Goal: Task Accomplishment & Management: Manage account settings

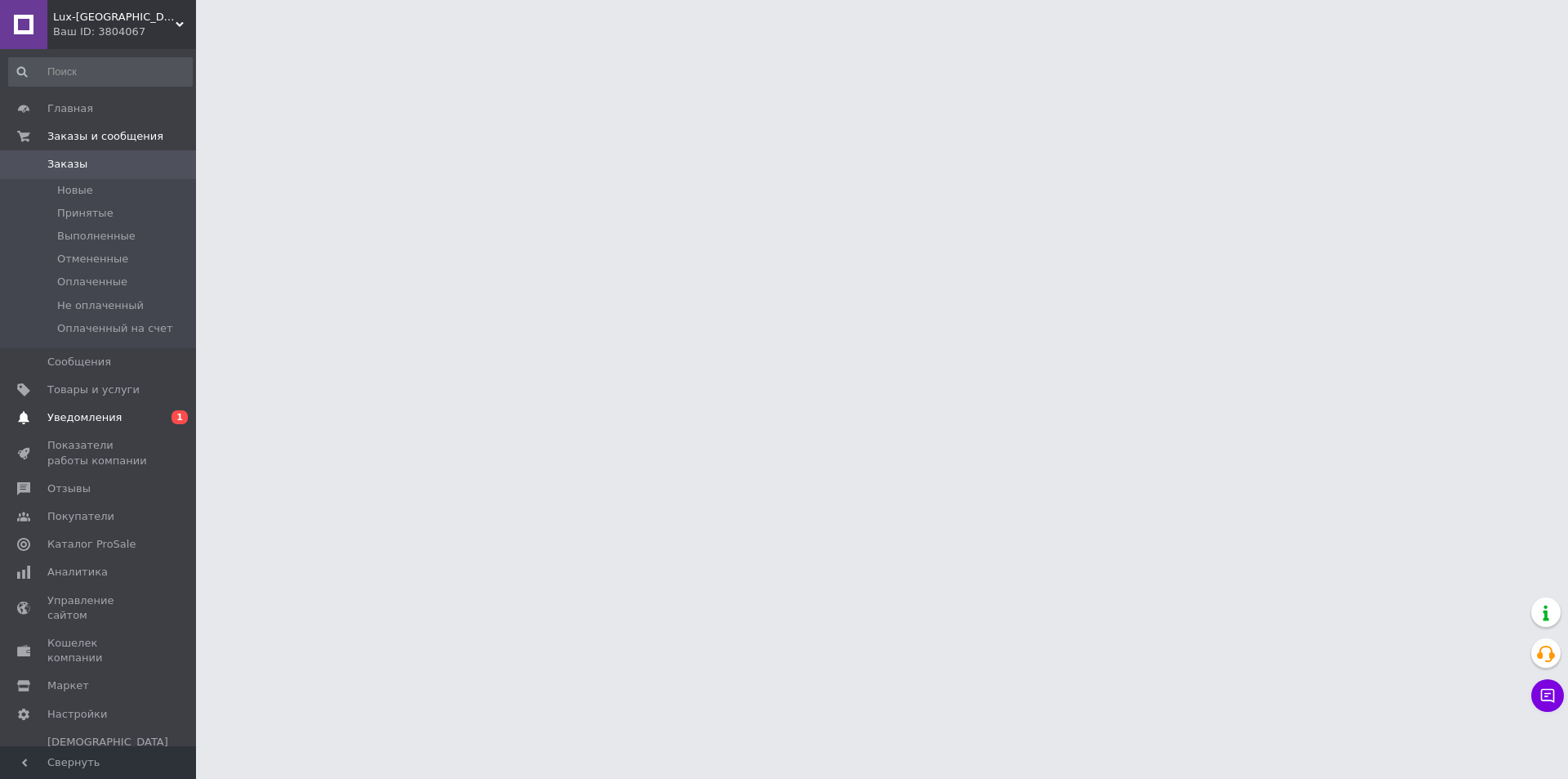
click at [171, 422] on span "0 1" at bounding box center [173, 417] width 45 height 14
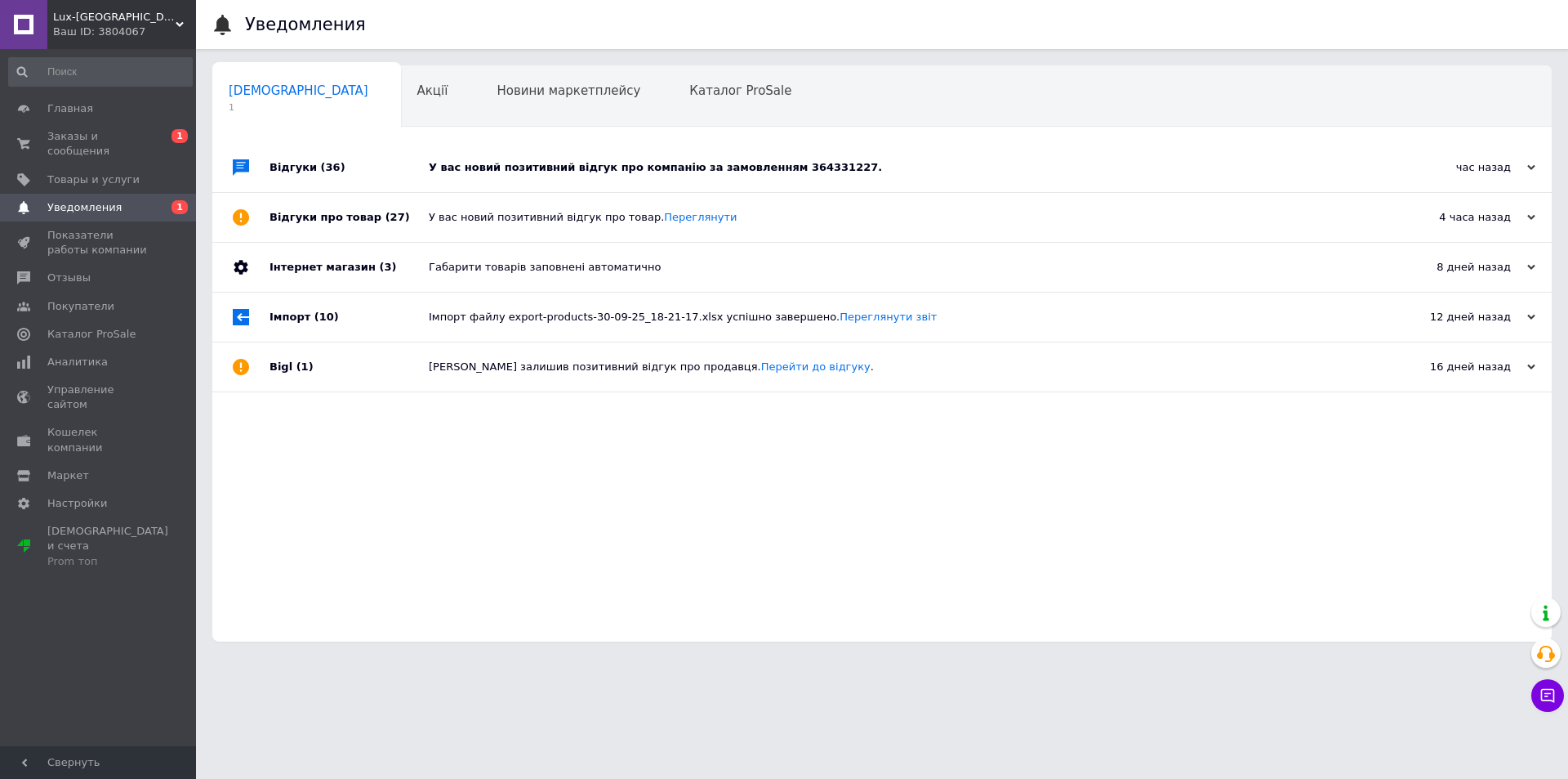
click at [472, 173] on div "У вас новий позитивний відгук про компанію за замовленням 364331227." at bounding box center [900, 167] width 943 height 14
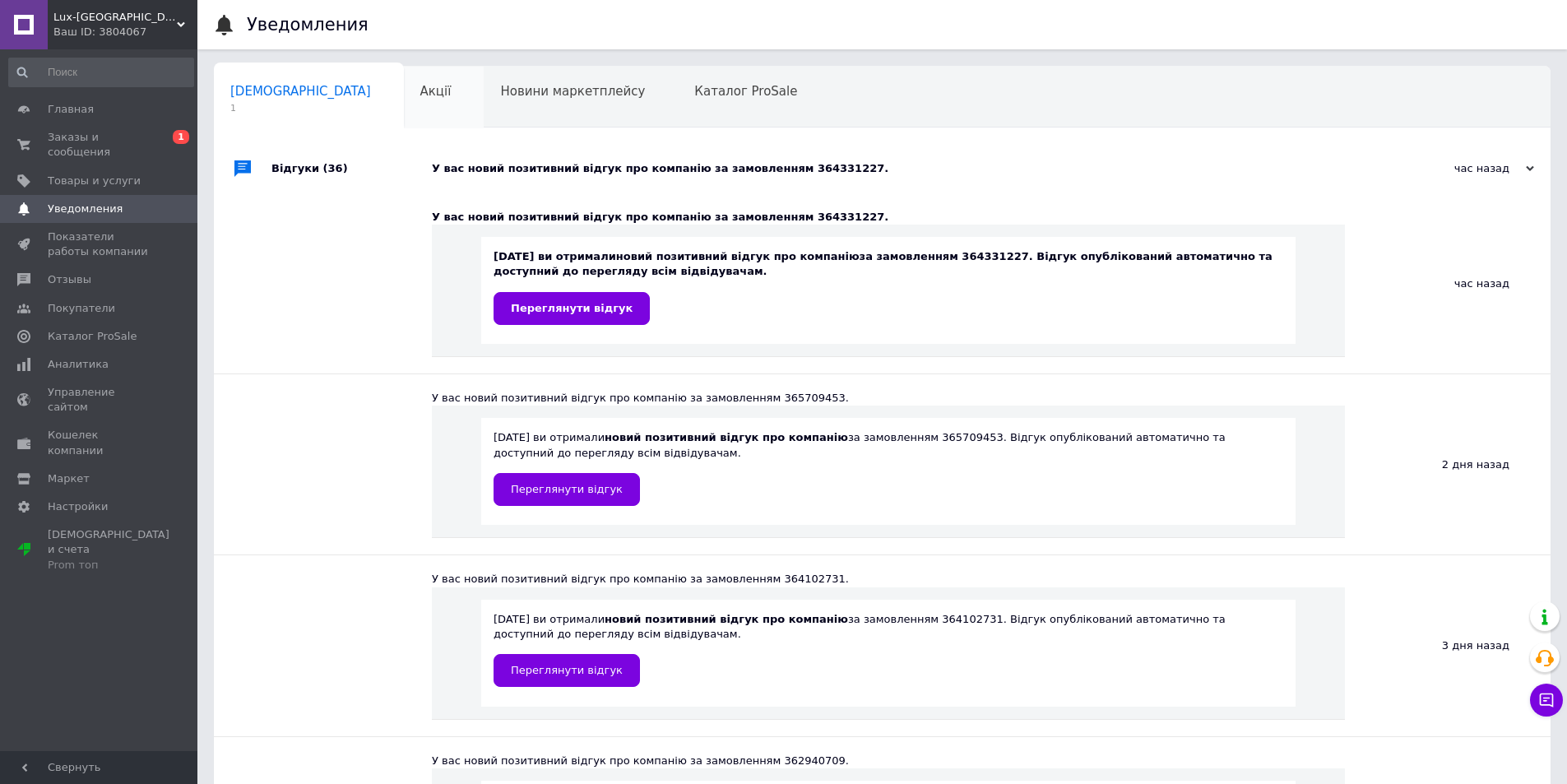
click at [404, 115] on div "Акції 0" at bounding box center [444, 98] width 81 height 63
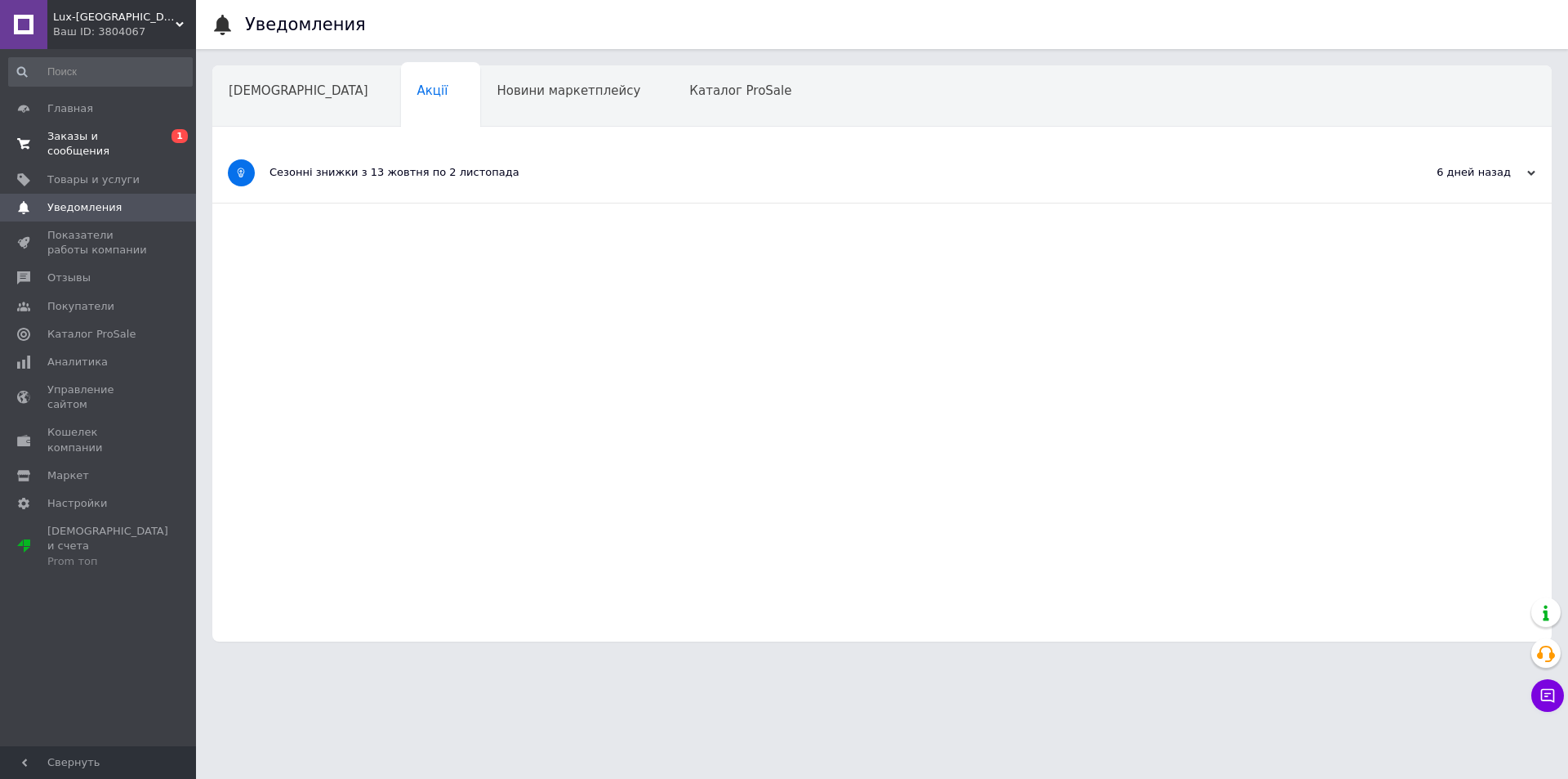
click at [167, 131] on span "0 1" at bounding box center [173, 144] width 45 height 29
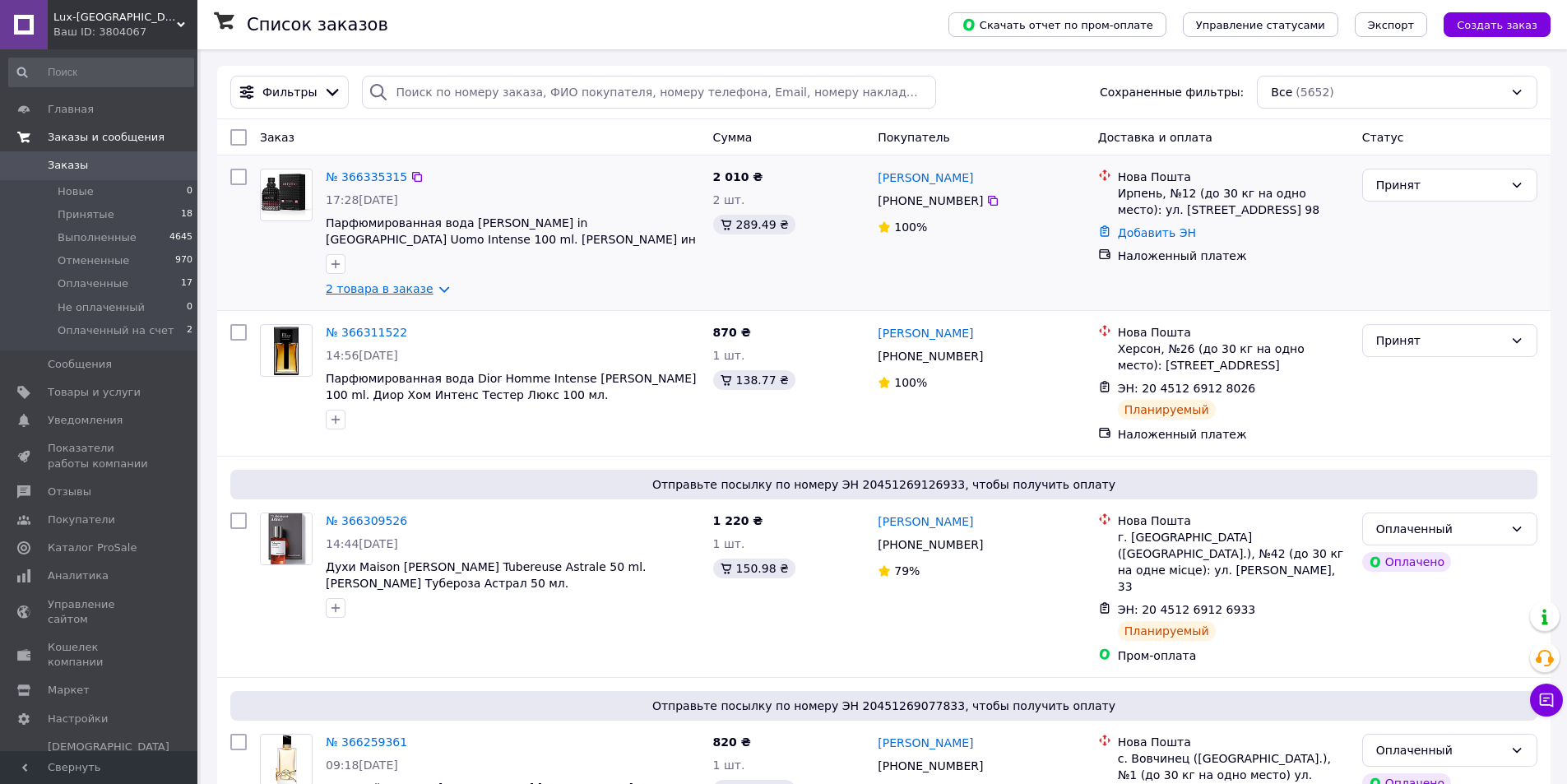
click at [390, 289] on link "2 товара в заказе" at bounding box center [380, 289] width 108 height 13
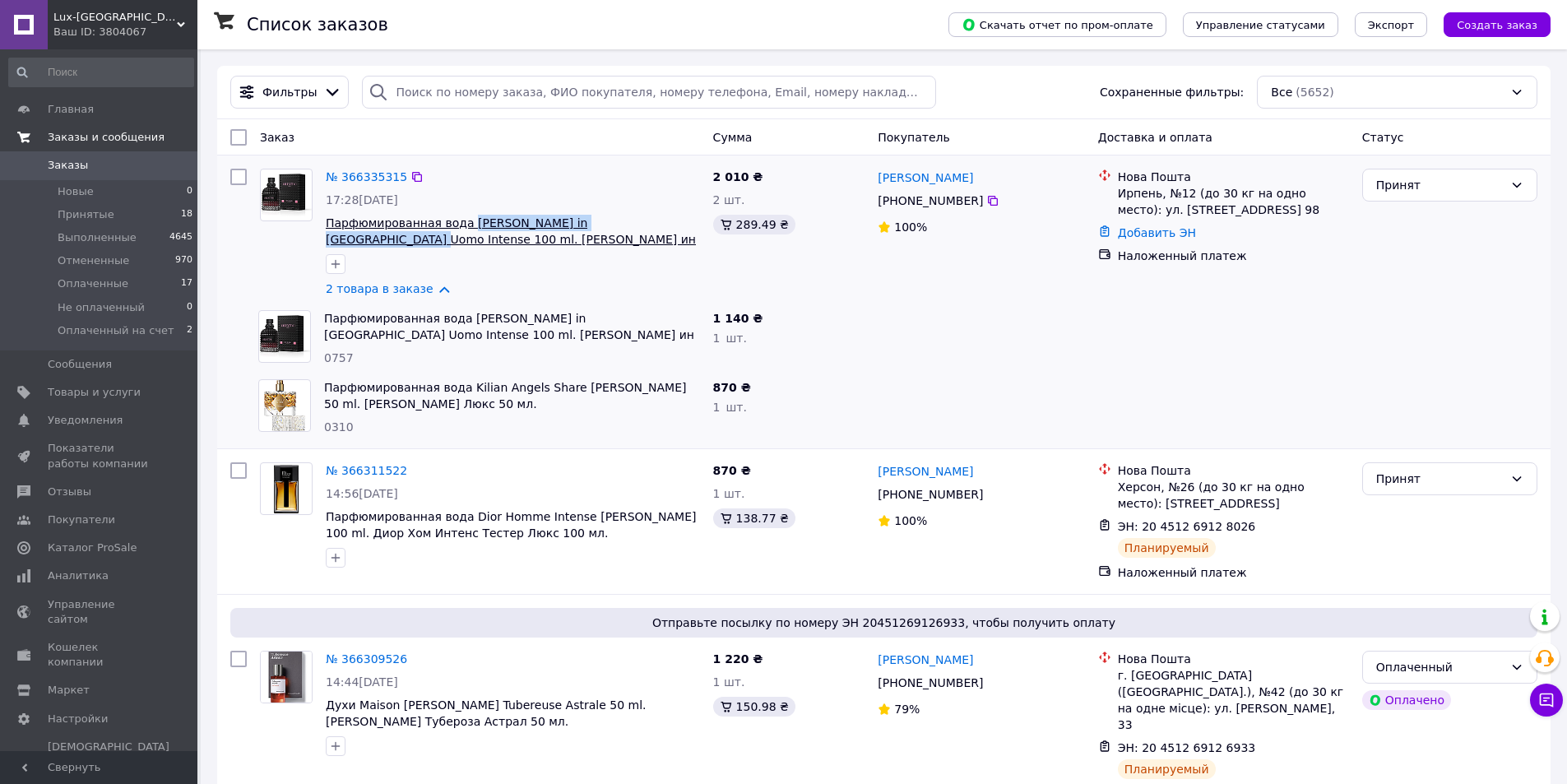
drag, startPoint x: 461, startPoint y: 211, endPoint x: 652, endPoint y: 217, distance: 191.1
click at [652, 217] on div "№ 366335315 17:28, 12.10.2025 Парфюмированная вода Valentino Born in Roma Uomo …" at bounding box center [513, 232] width 388 height 141
copy span "Valentino Born in Roma Uomo Intense"
click at [1319, 388] on div at bounding box center [1224, 406] width 264 height 69
drag, startPoint x: 584, startPoint y: 212, endPoint x: 653, endPoint y: 218, distance: 69.3
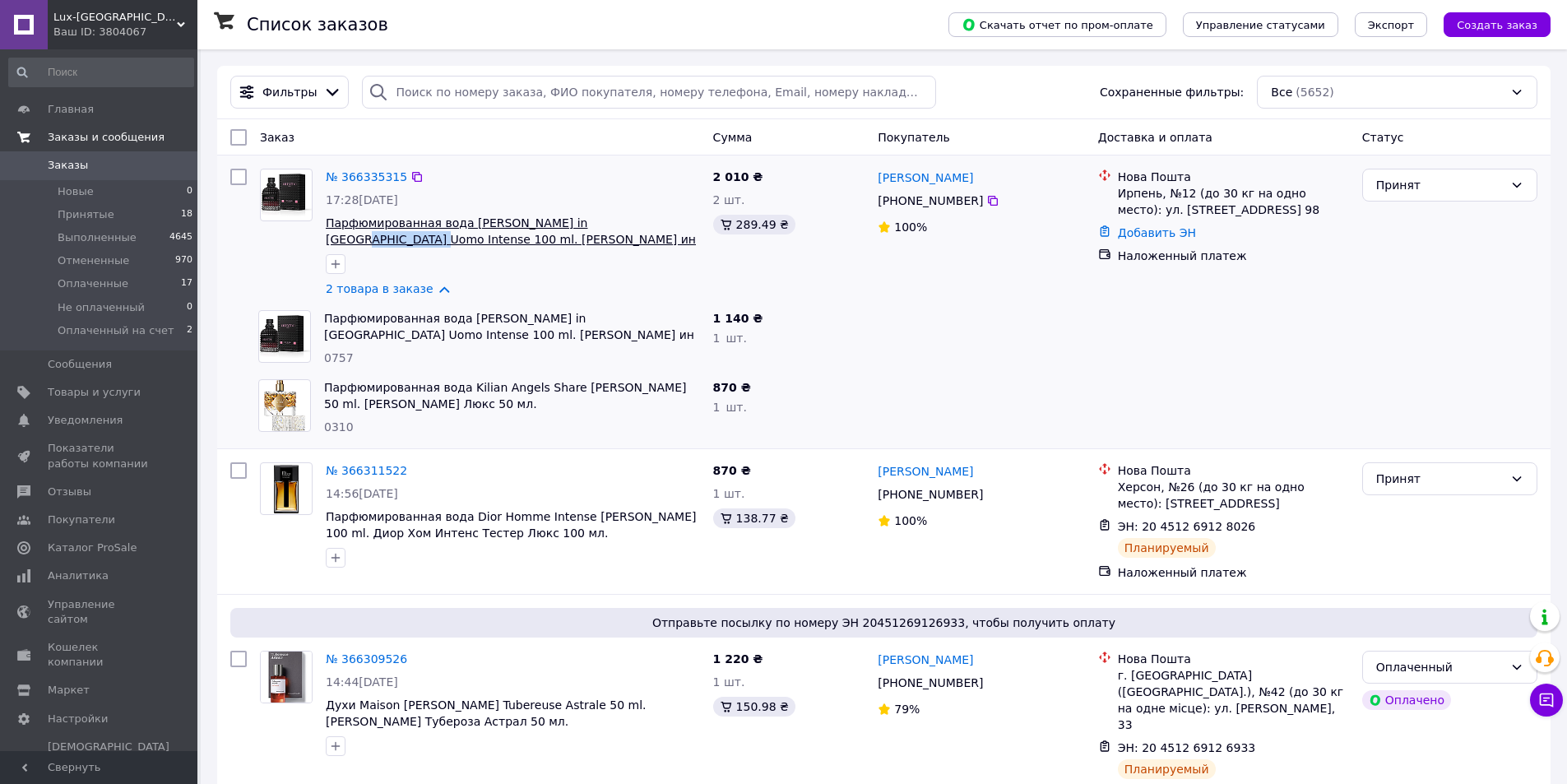
click at [653, 218] on div "№ 366335315 17:28, 12.10.2025 Парфюмированная вода Valentino Born in Roma Uomo …" at bounding box center [513, 232] width 388 height 141
copy span "Uomo Intense"
click at [359, 170] on link "№ 366335315" at bounding box center [366, 176] width 82 height 13
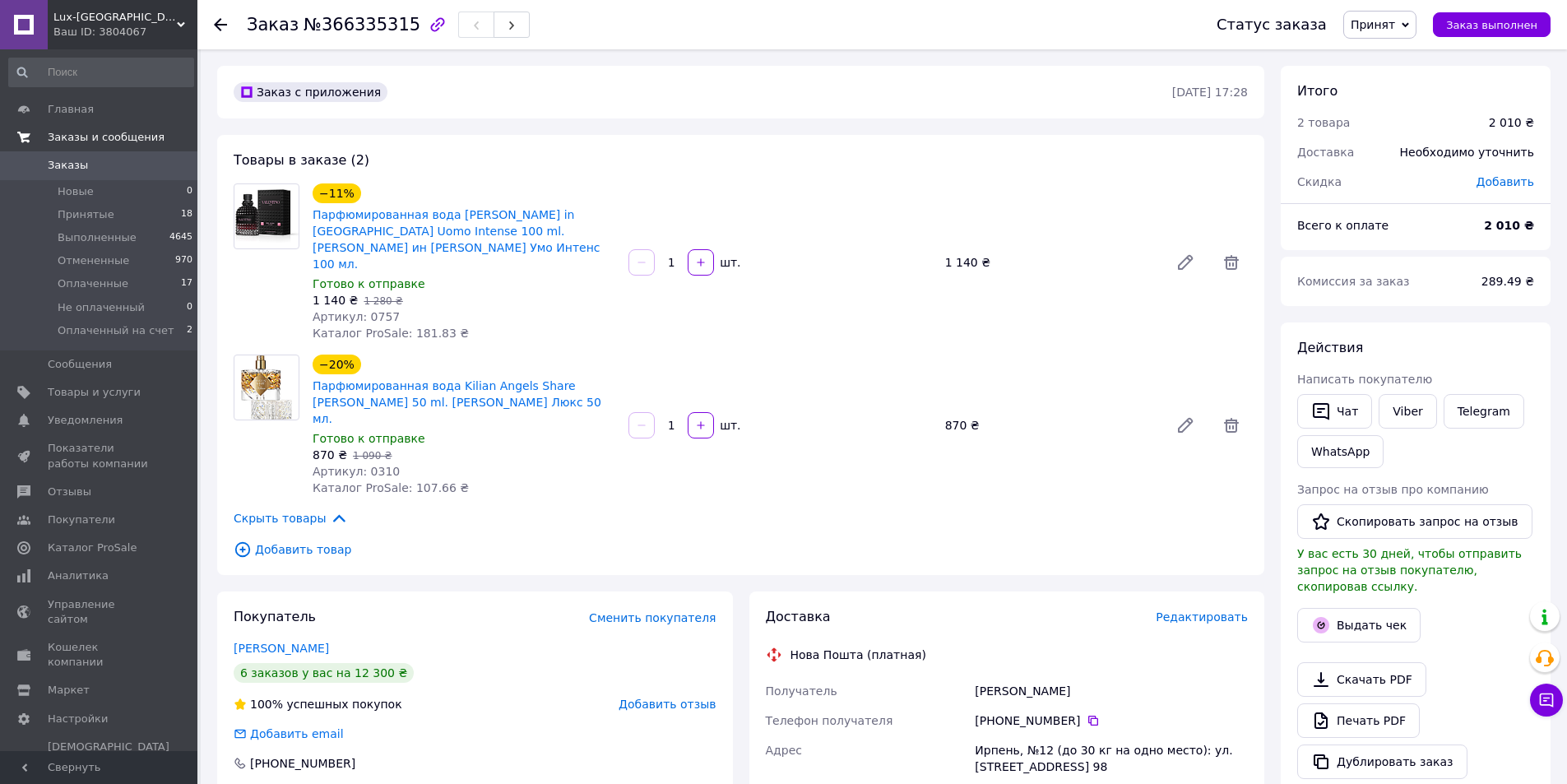
click at [1209, 610] on span "Редактировать" at bounding box center [1202, 617] width 92 height 13
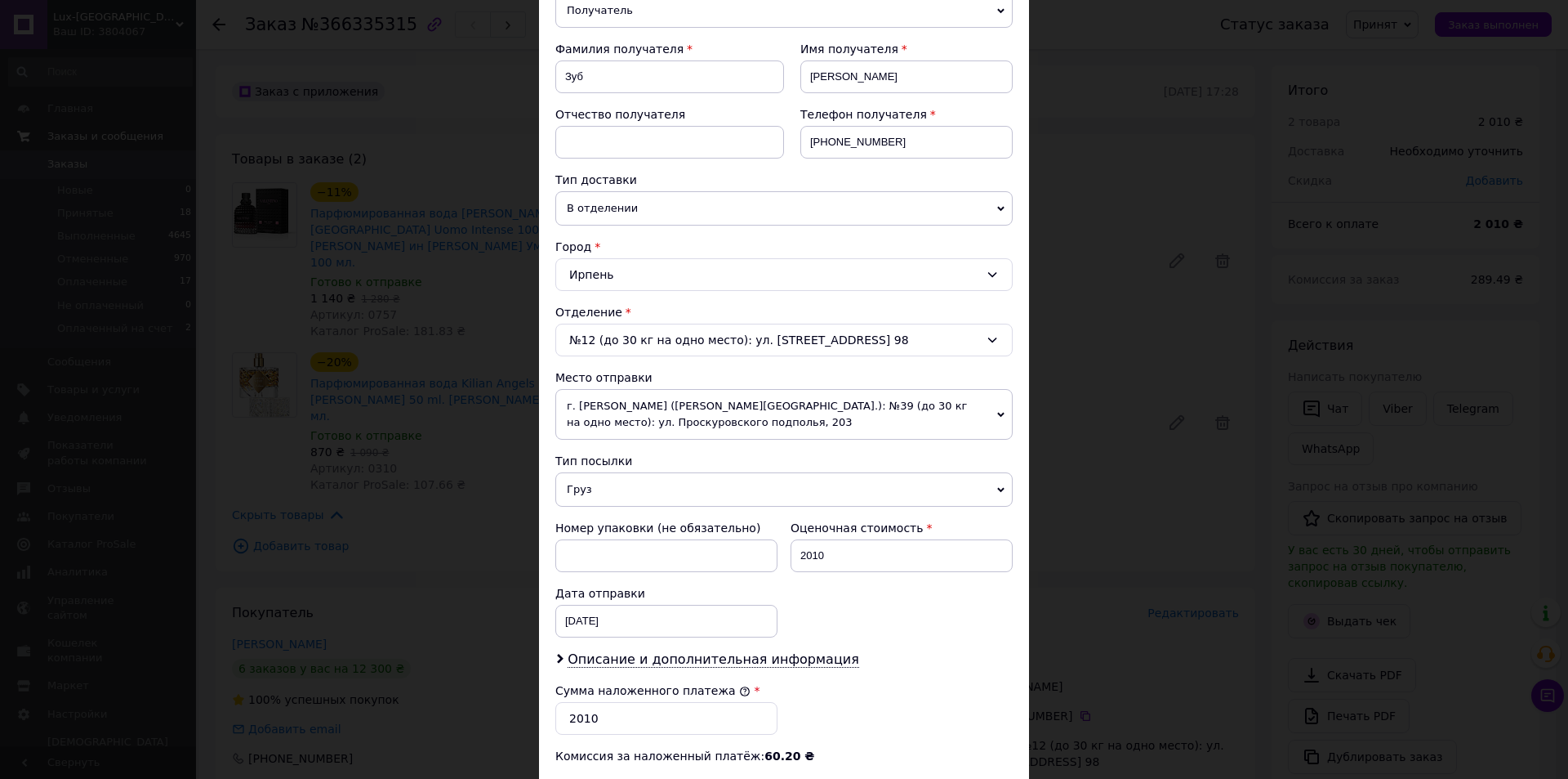
scroll to position [484, 0]
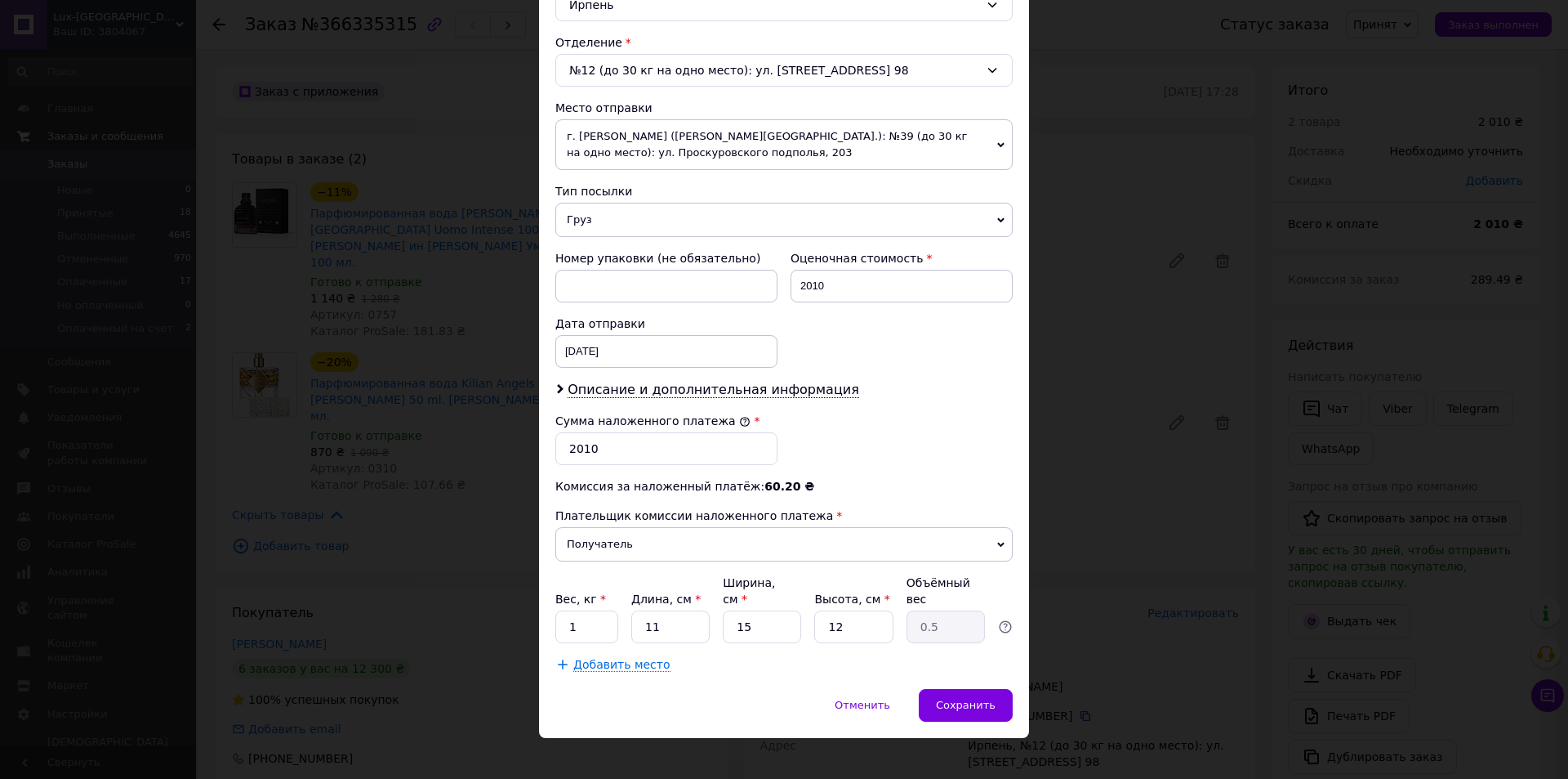
click at [598, 401] on div "Плательщик Получатель Отправитель Фамилия получателя Зуб Имя получателя Ярослав…" at bounding box center [784, 188] width 457 height 968
click at [586, 390] on span "Описание и дополнительная информация" at bounding box center [713, 390] width 292 height 16
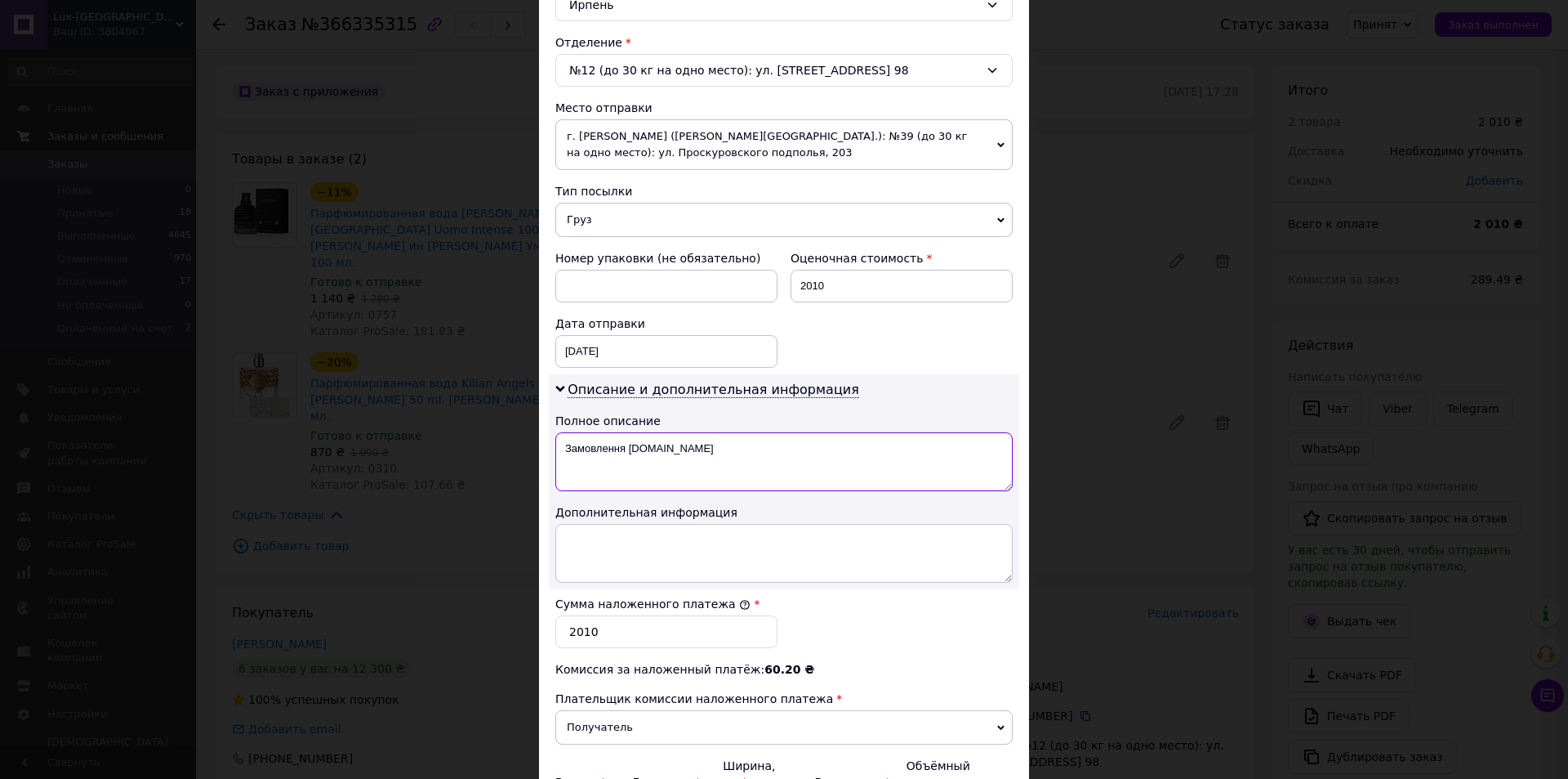
drag, startPoint x: 579, startPoint y: 448, endPoint x: 721, endPoint y: 454, distance: 142.1
click at [721, 454] on textarea "Замовлення [DOMAIN_NAME]" at bounding box center [784, 462] width 457 height 59
paste textarea "Uomo Intense"
type textarea "L Uomo Intense Or, Angels Share T"
click at [639, 360] on div "[DATE] < 2025 > < Октябрь > Пн Вт Ср Чт Пт Сб Вс 29 30 1 2 3 4 5 6 7 8 9 10 11 …" at bounding box center [666, 351] width 222 height 33
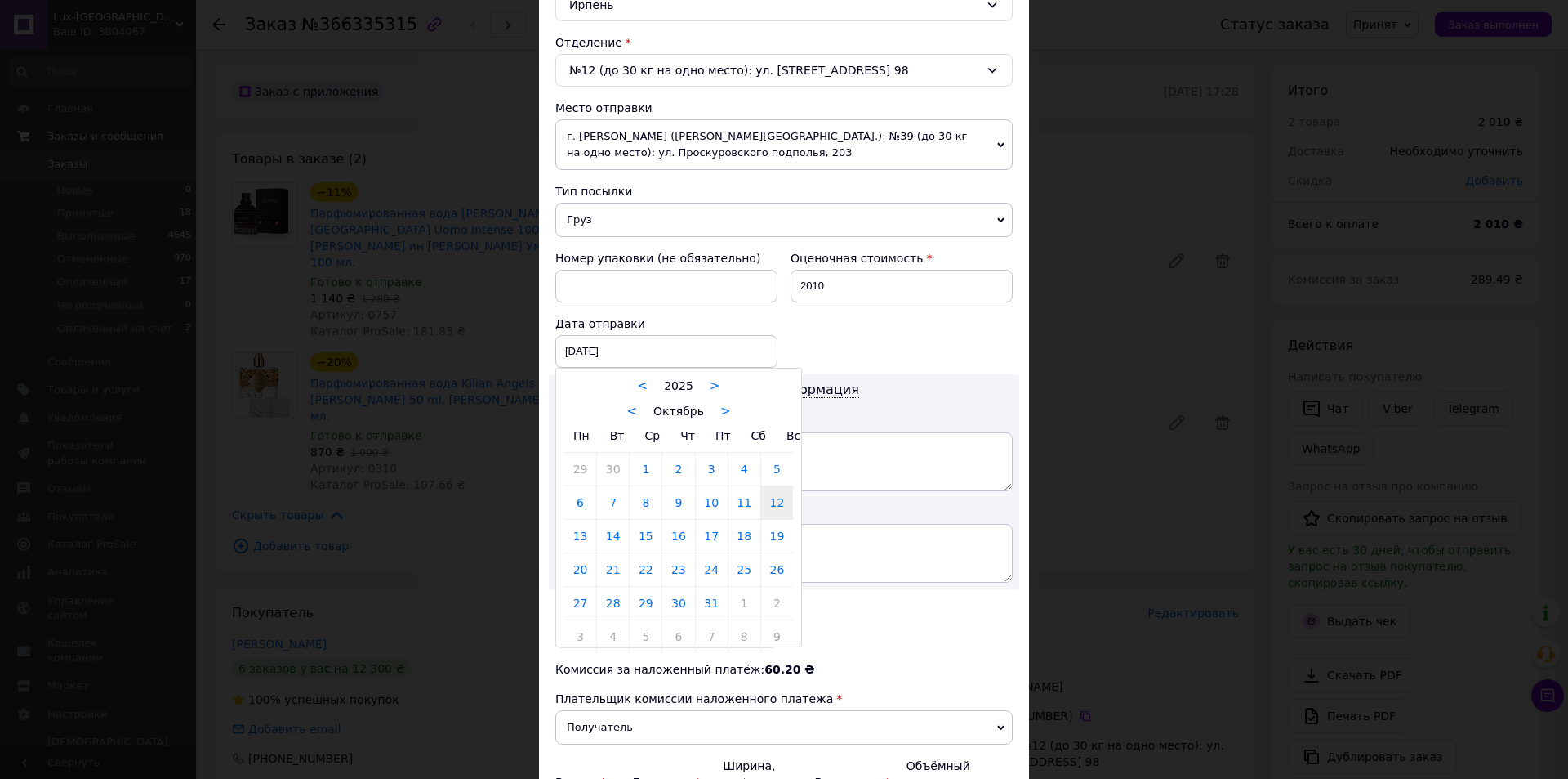
drag, startPoint x: 577, startPoint y: 539, endPoint x: 713, endPoint y: 613, distance: 154.8
click at [577, 540] on link "13" at bounding box center [580, 536] width 32 height 33
type input "[DATE]"
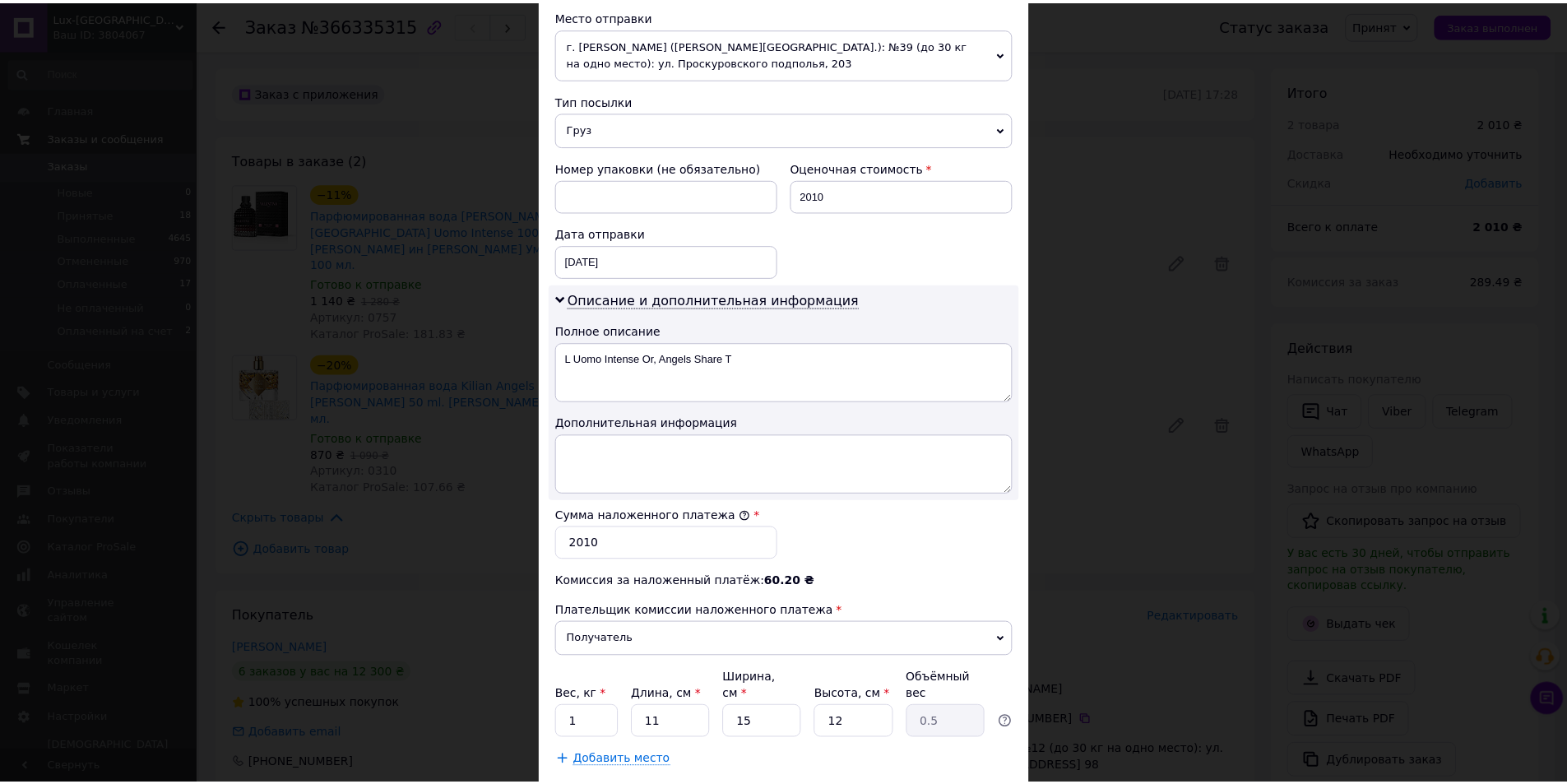
scroll to position [672, 0]
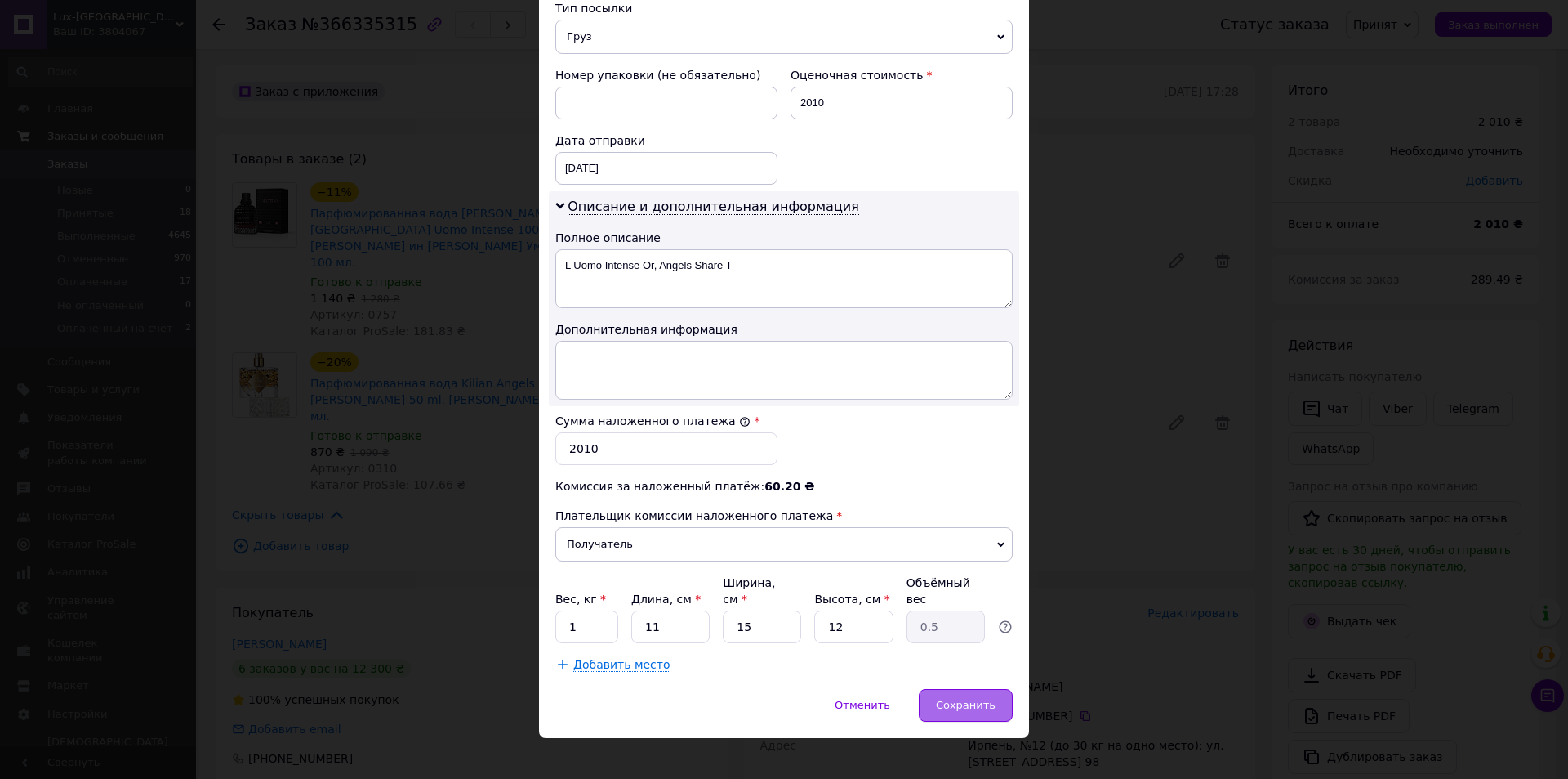
click at [946, 699] on span "Сохранить" at bounding box center [965, 705] width 60 height 13
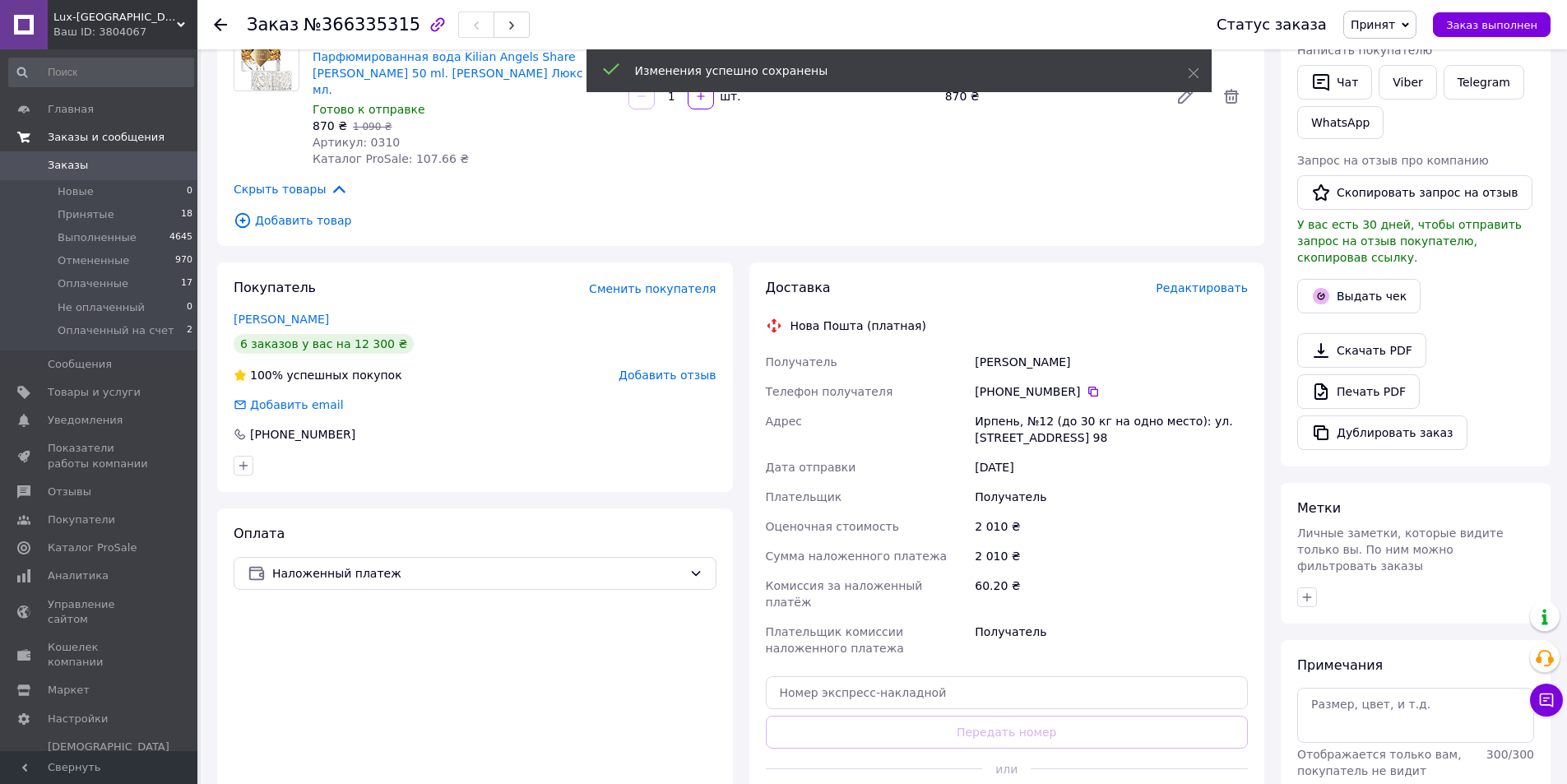
scroll to position [411, 0]
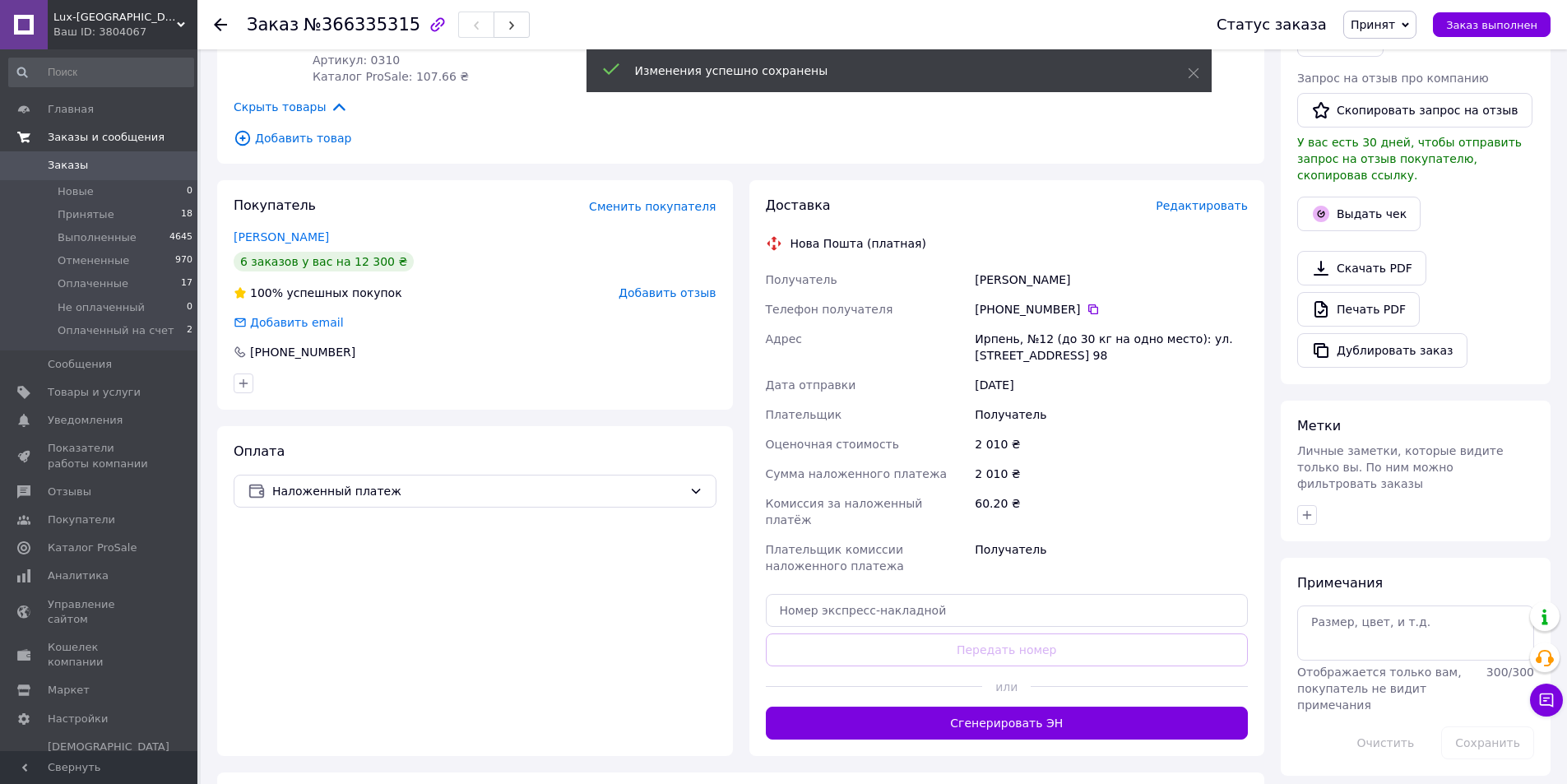
click at [958, 707] on button "Сгенерировать ЭН" at bounding box center [1007, 723] width 483 height 33
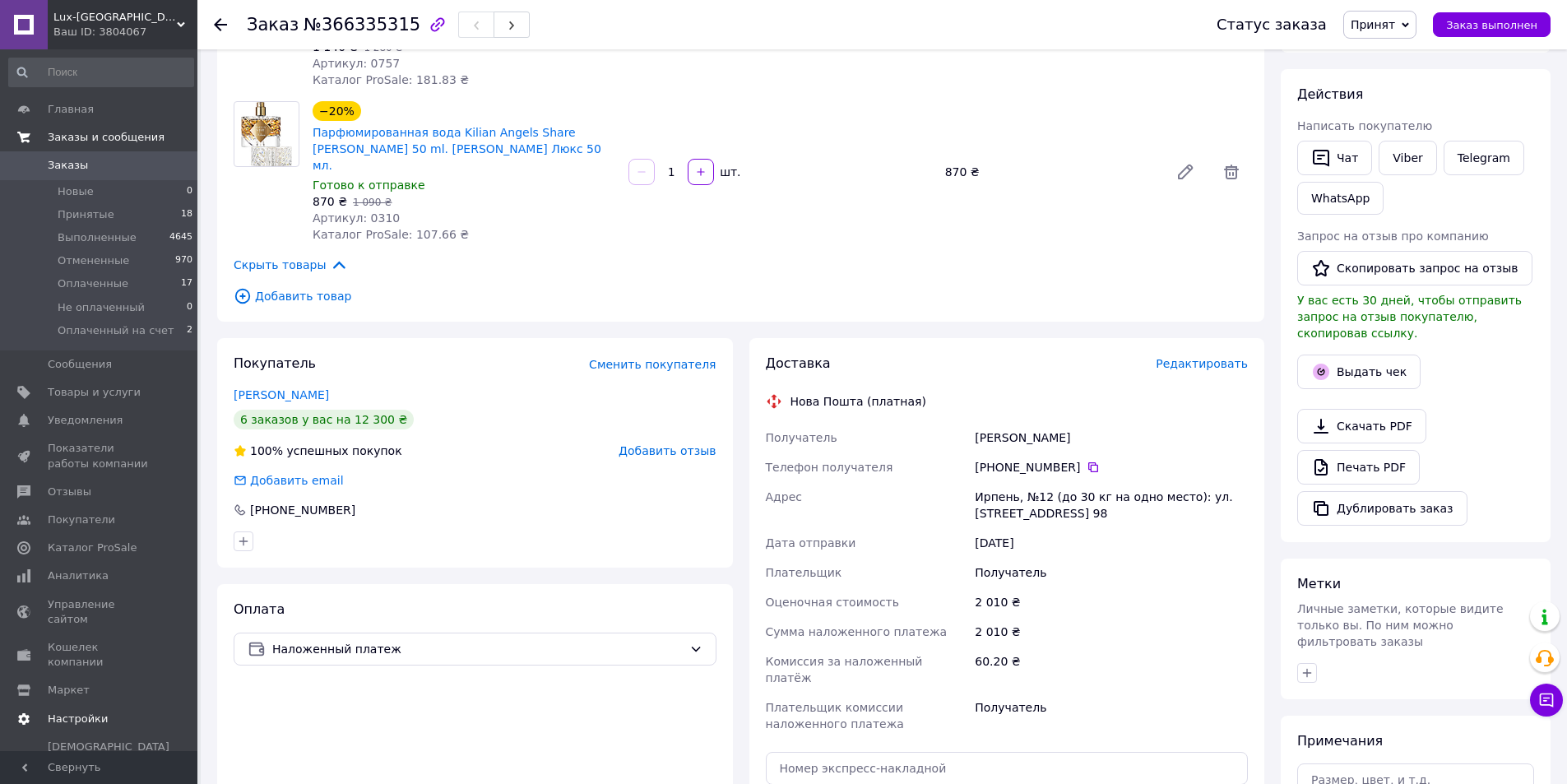
scroll to position [0, 0]
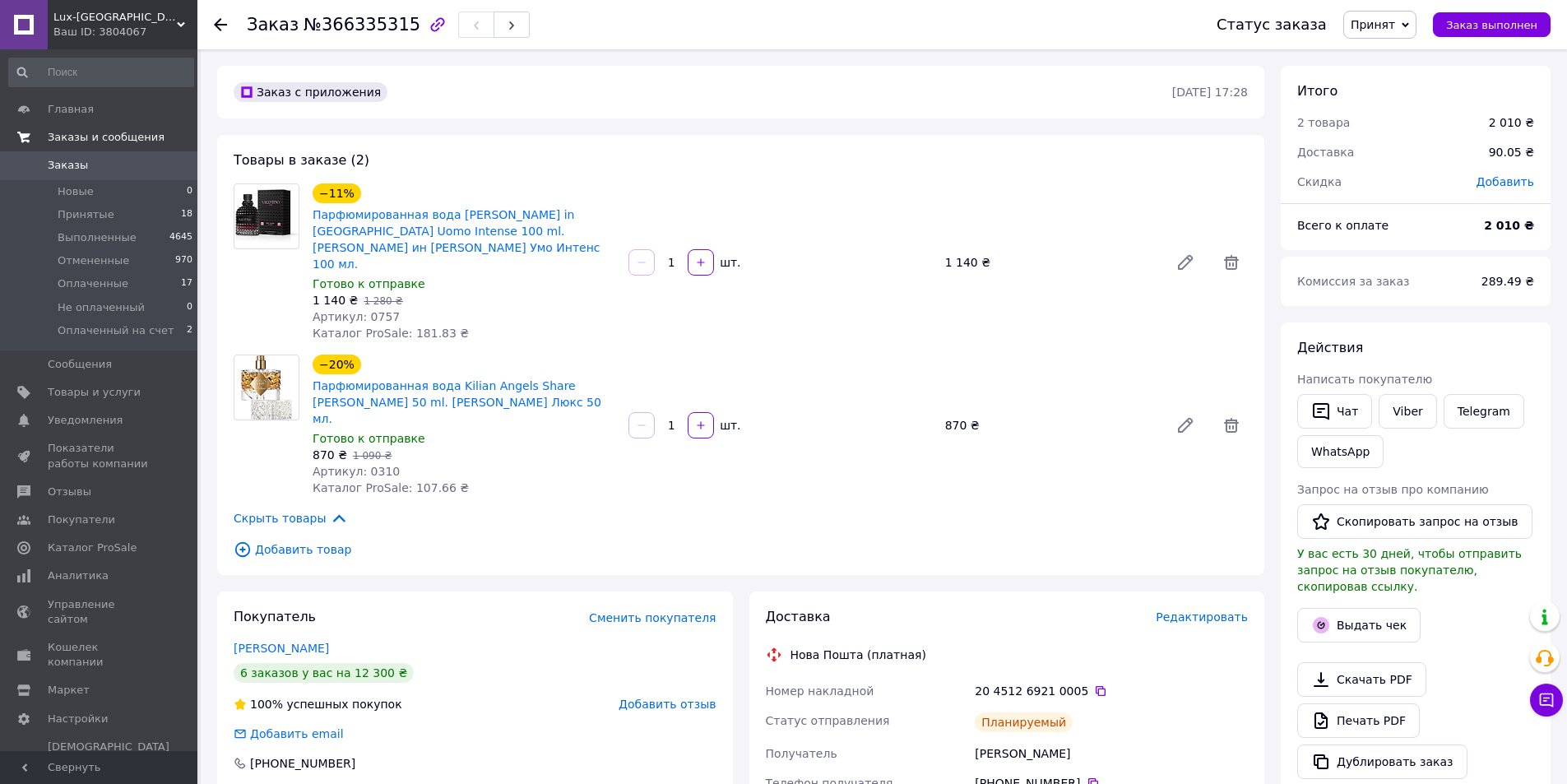
click at [72, 16] on span "Lux-[GEOGRAPHIC_DATA]" at bounding box center [114, 17] width 123 height 14
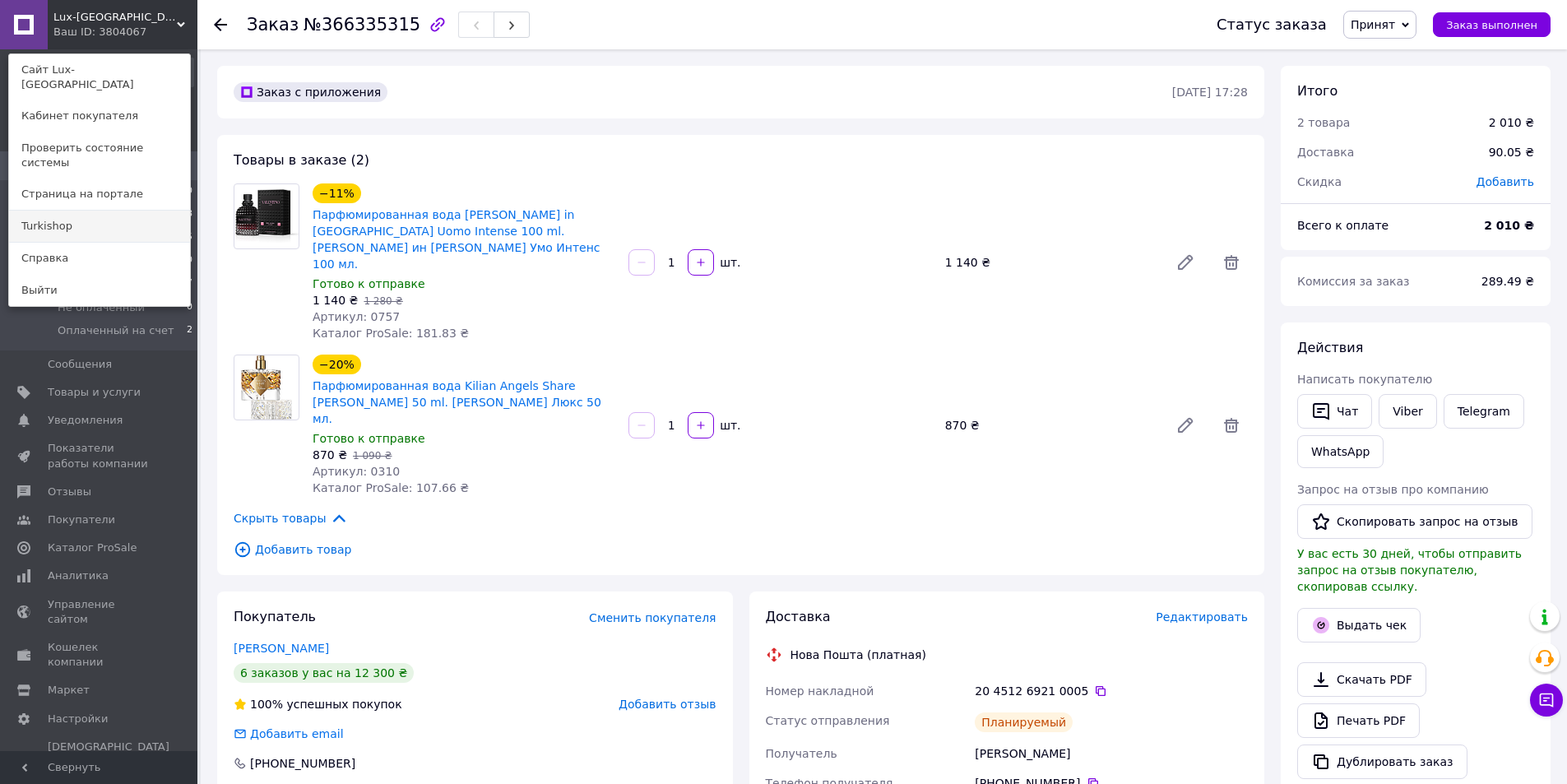
click at [89, 210] on link "Turkishop" at bounding box center [99, 226] width 181 height 31
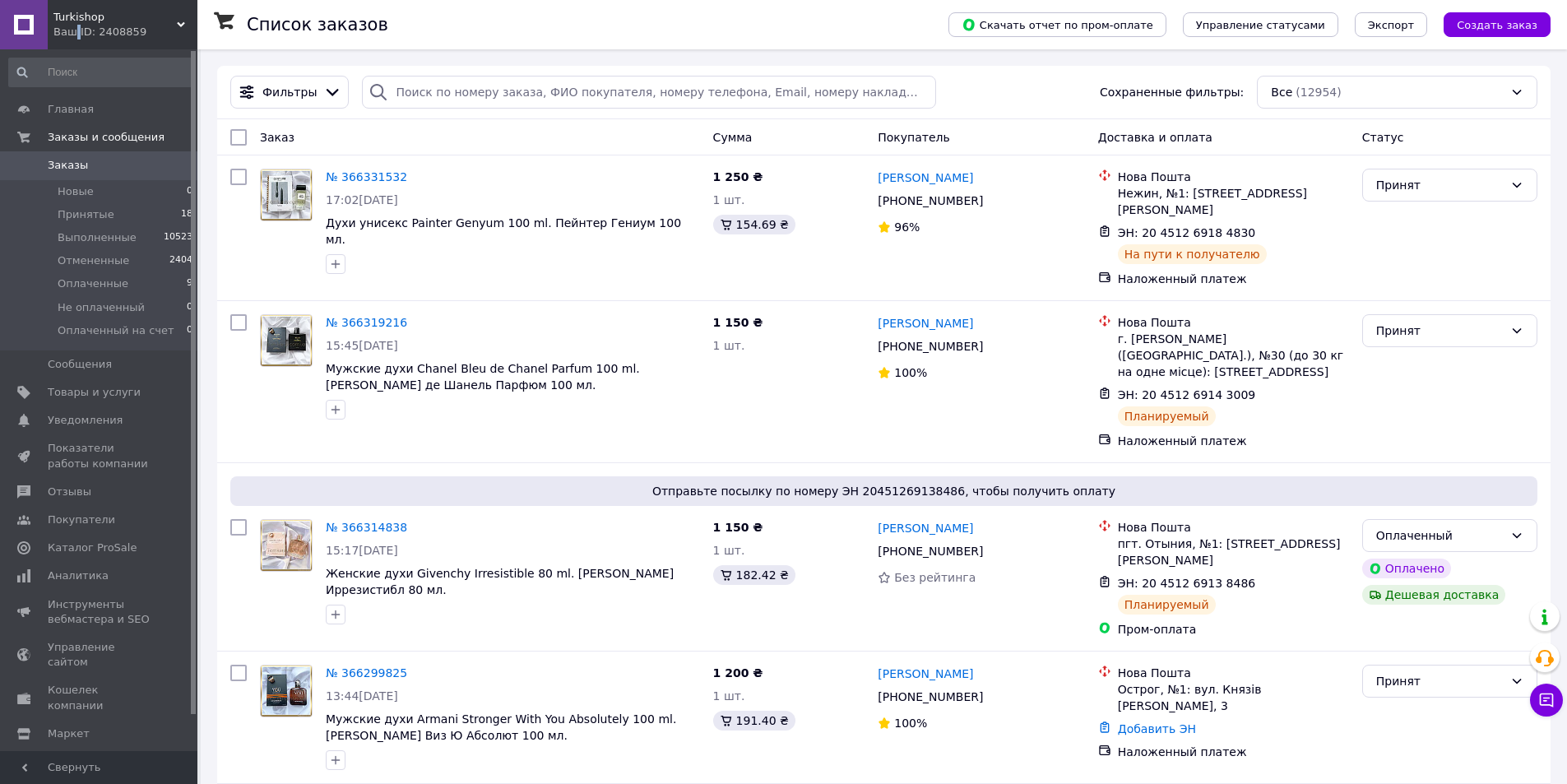
click at [76, 40] on div "Ваш ID: 2408859" at bounding box center [125, 31] width 144 height 14
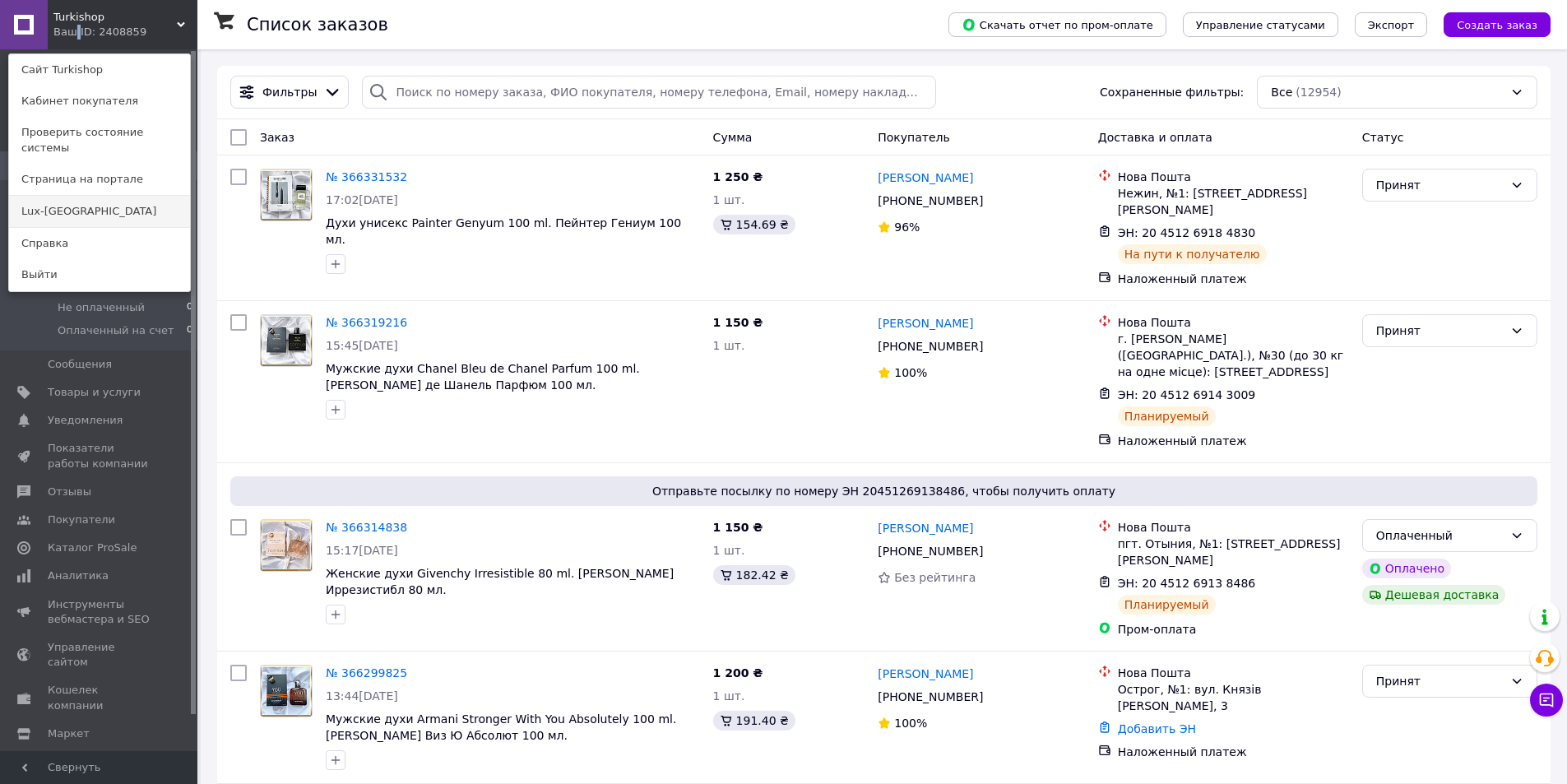
click at [75, 196] on link "Lux-[GEOGRAPHIC_DATA]" at bounding box center [99, 211] width 181 height 31
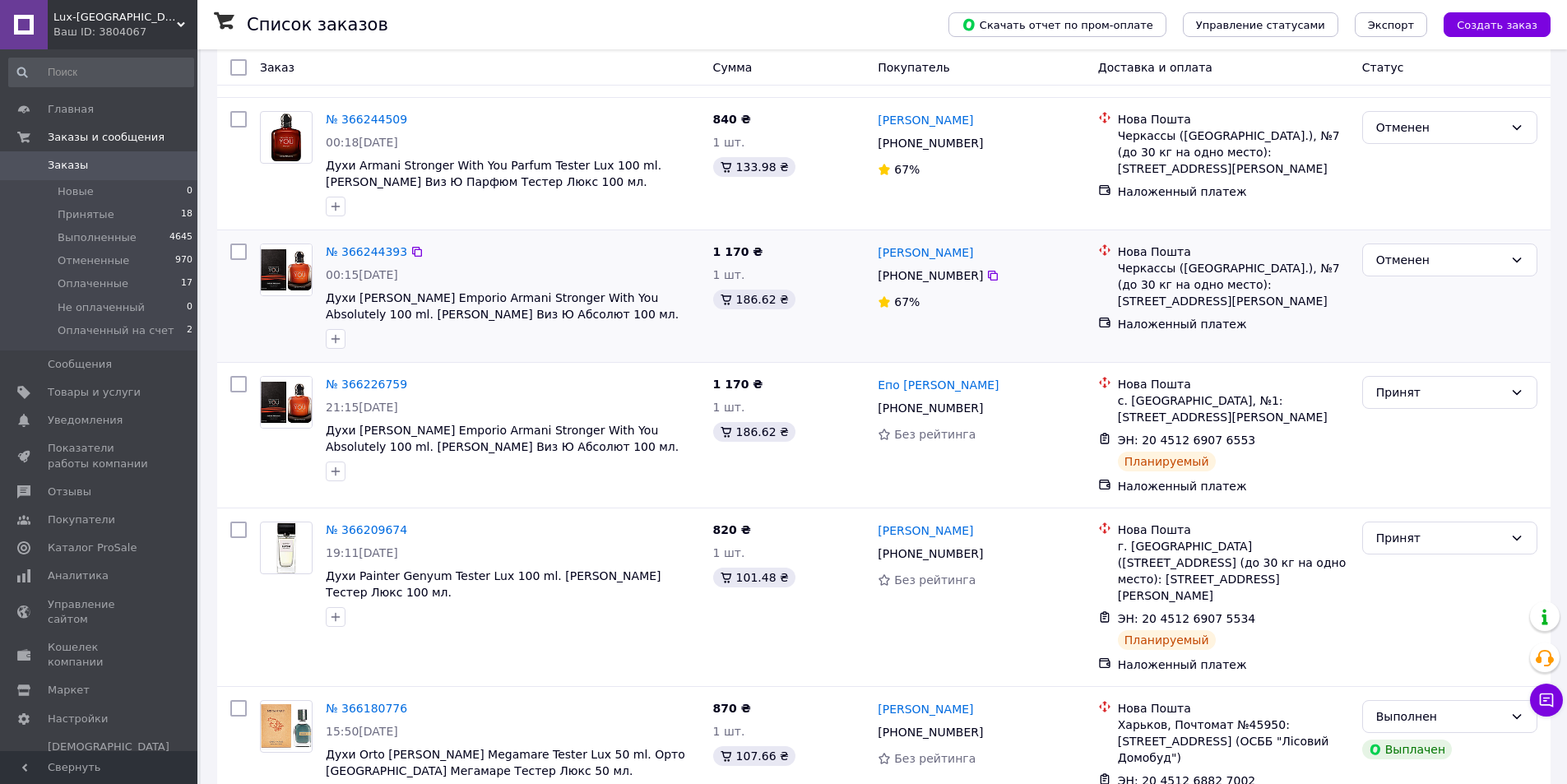
scroll to position [783, 0]
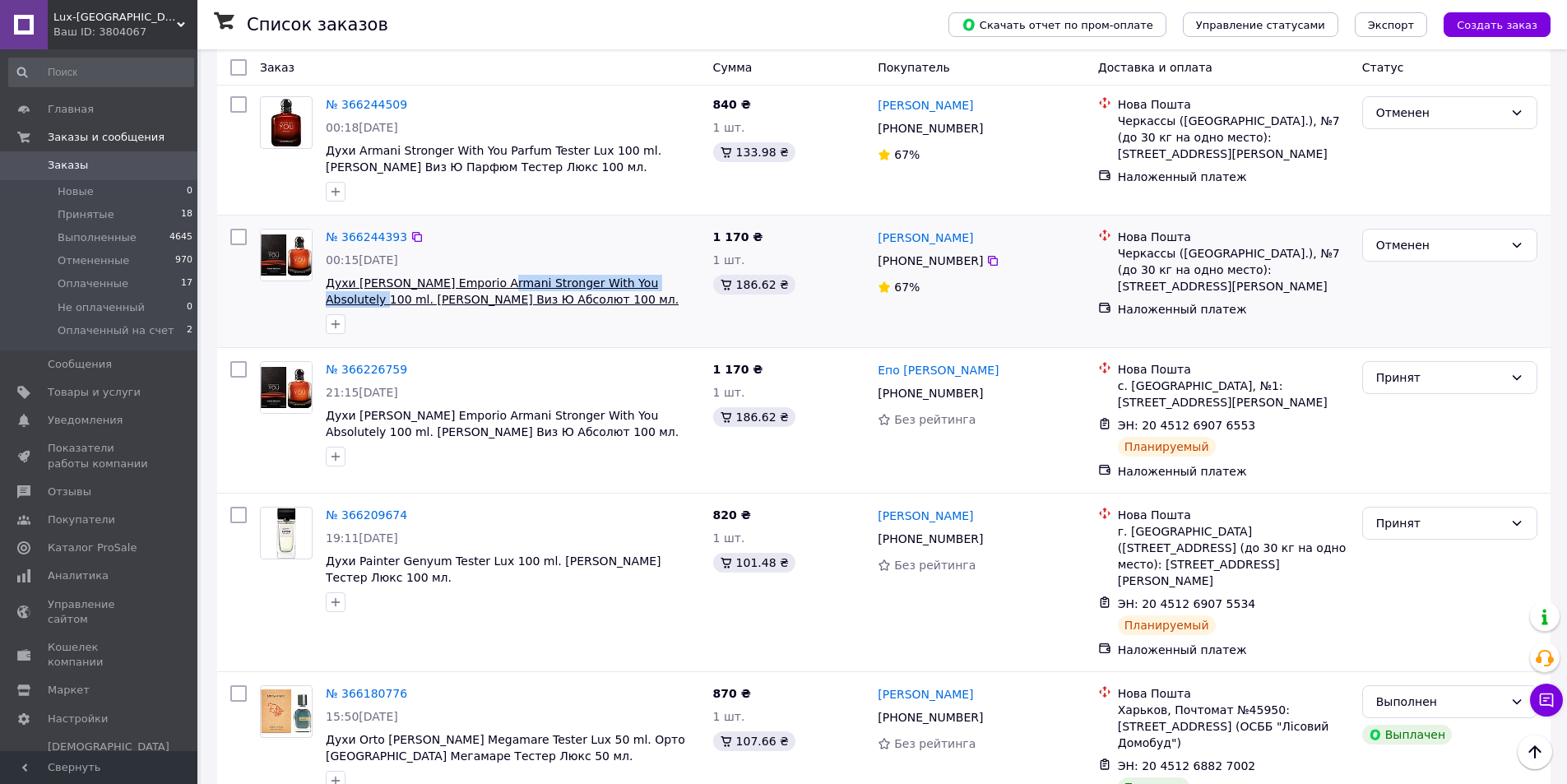
drag, startPoint x: 484, startPoint y: 287, endPoint x: 668, endPoint y: 306, distance: 185.0
click at [668, 306] on div "№ 366244393 00:15, 12.10.2025 Духи Giorgio Armani Emporio Armani Stronger With …" at bounding box center [513, 281] width 388 height 119
click at [376, 244] on link "№ 366244393" at bounding box center [366, 236] width 82 height 13
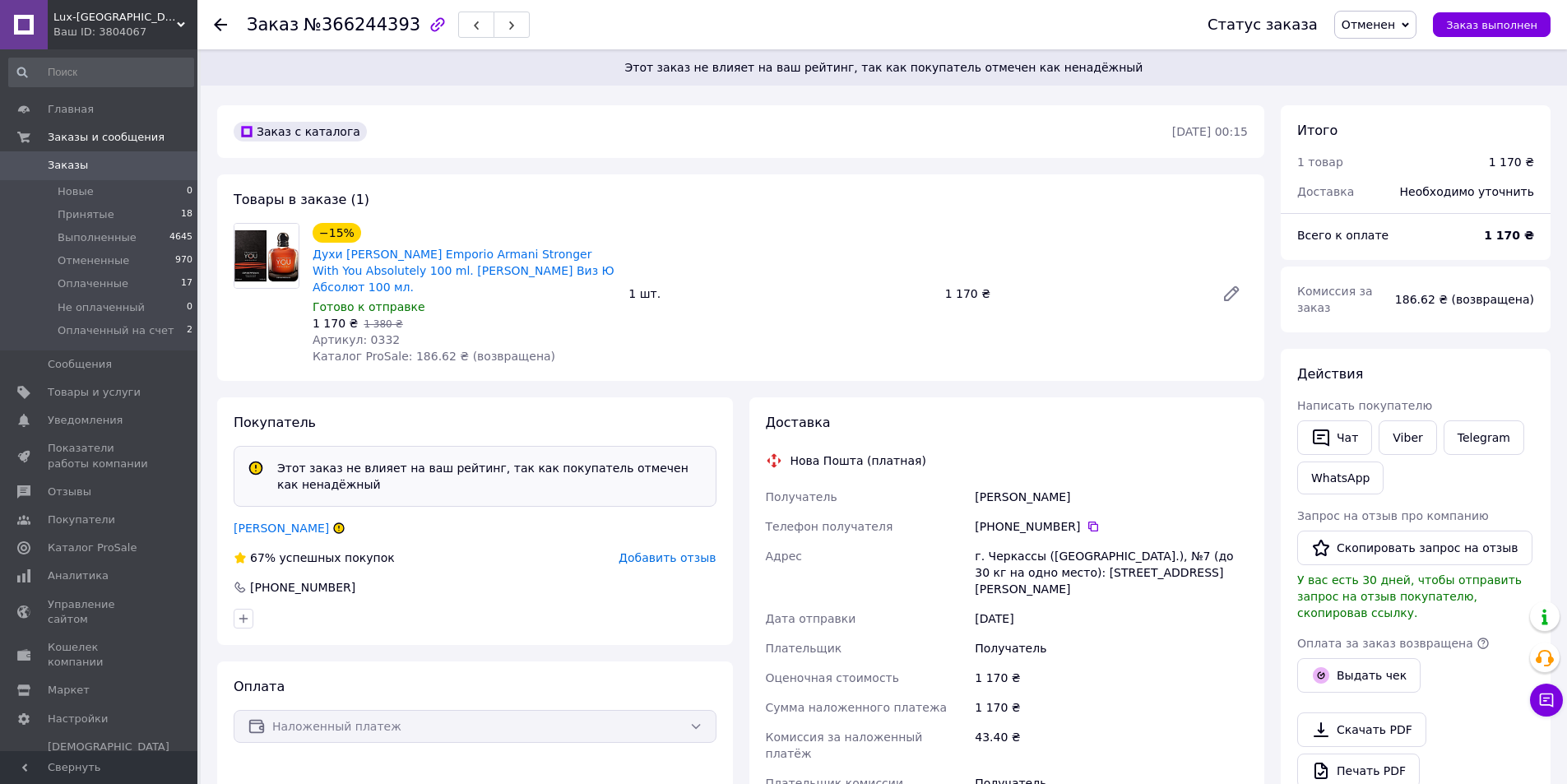
click at [1363, 33] on span "Отменен" at bounding box center [1375, 24] width 82 height 28
click at [1364, 56] on li "Принят" at bounding box center [1402, 57] width 133 height 24
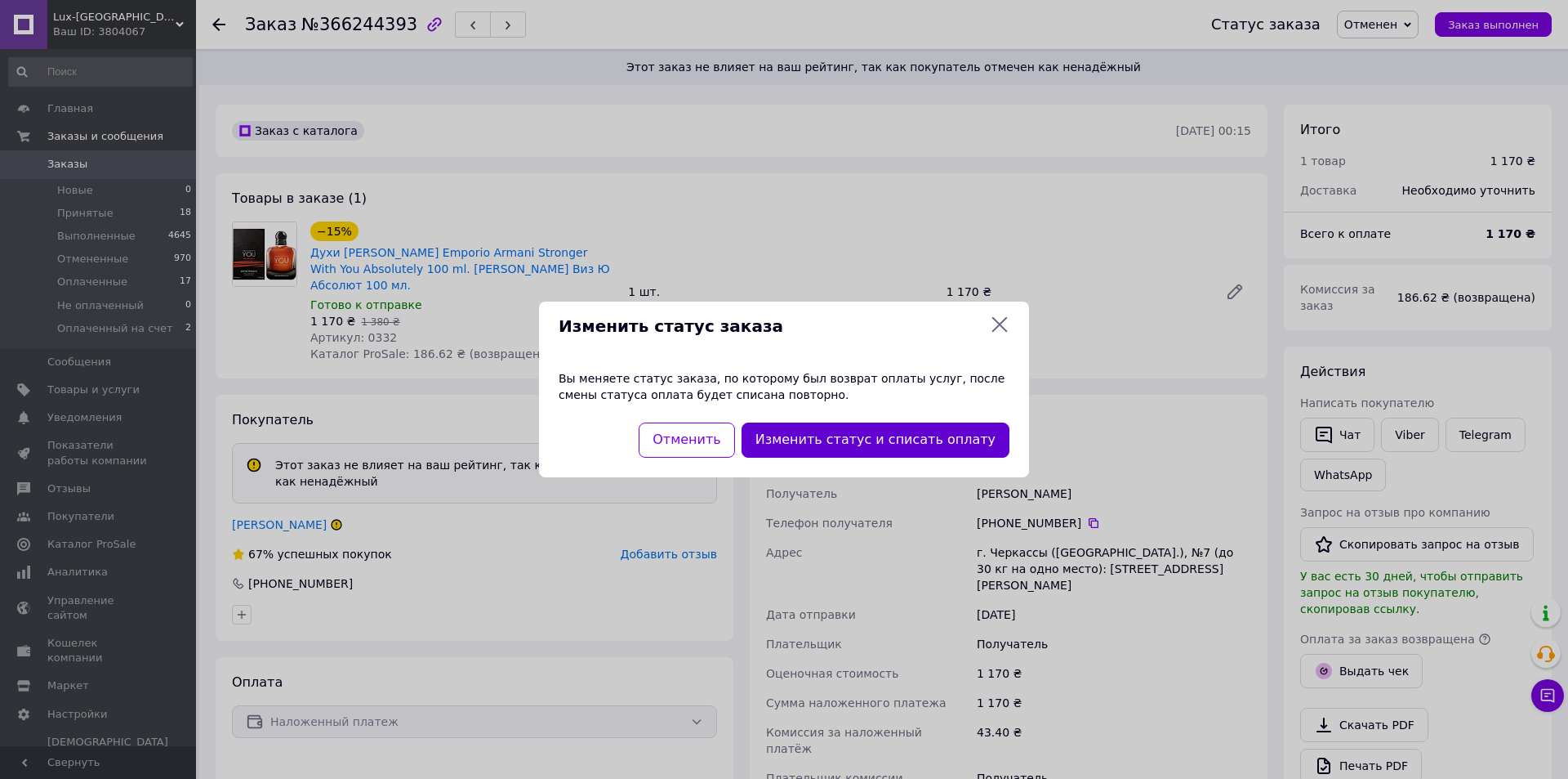
click at [960, 454] on button "Изменить статус и списать оплату" at bounding box center [876, 440] width 268 height 35
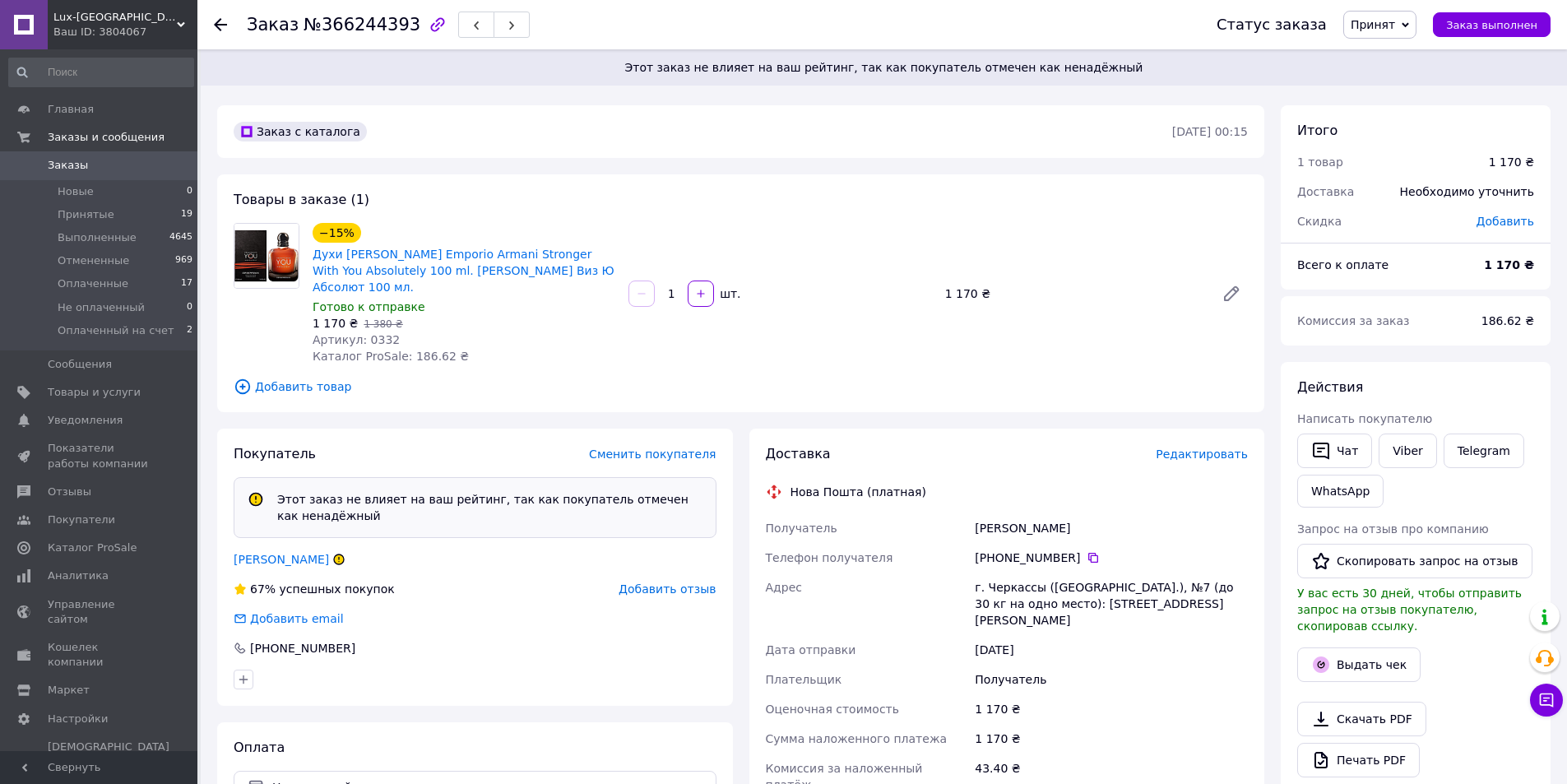
click at [1215, 419] on div "Заказ с каталога [DATE] 00:15 Товары в заказе (1) −15% Духи [PERSON_NAME] Empor…" at bounding box center [740, 679] width 1064 height 1148
click at [1209, 460] on span "Редактировать" at bounding box center [1202, 454] width 92 height 13
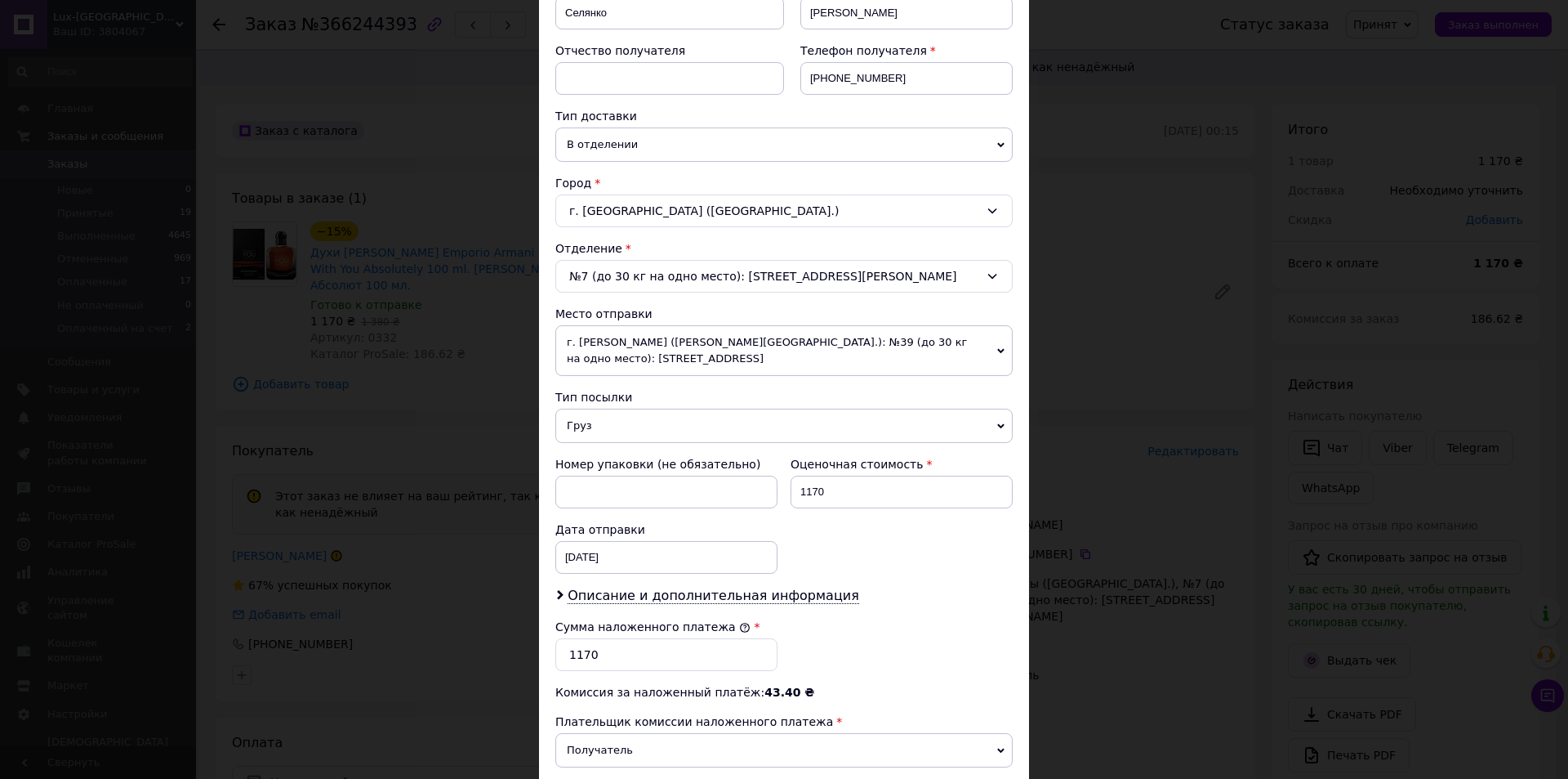
scroll to position [484, 0]
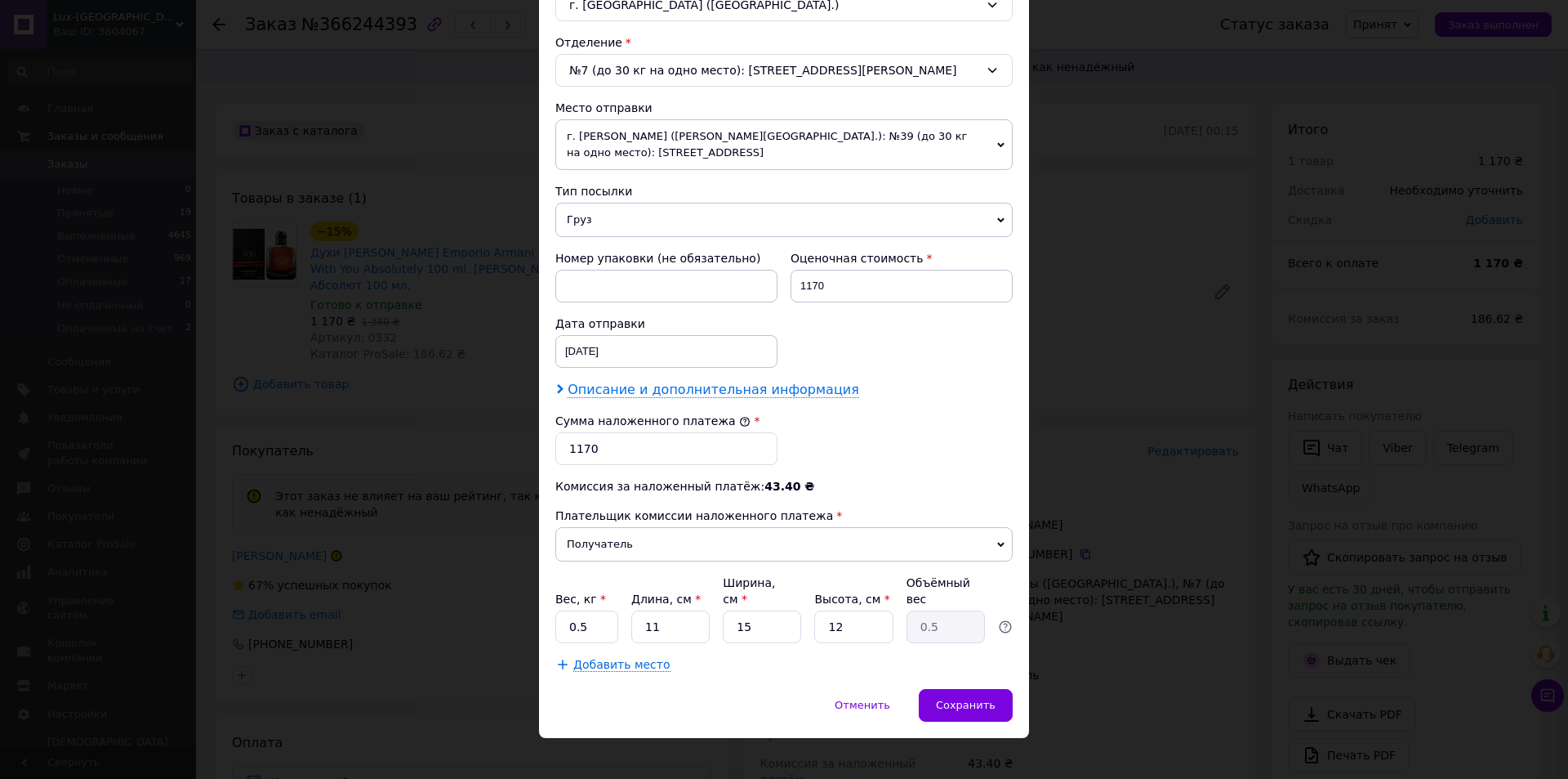
click at [598, 393] on span "Описание и дополнительная информация" at bounding box center [713, 390] width 292 height 16
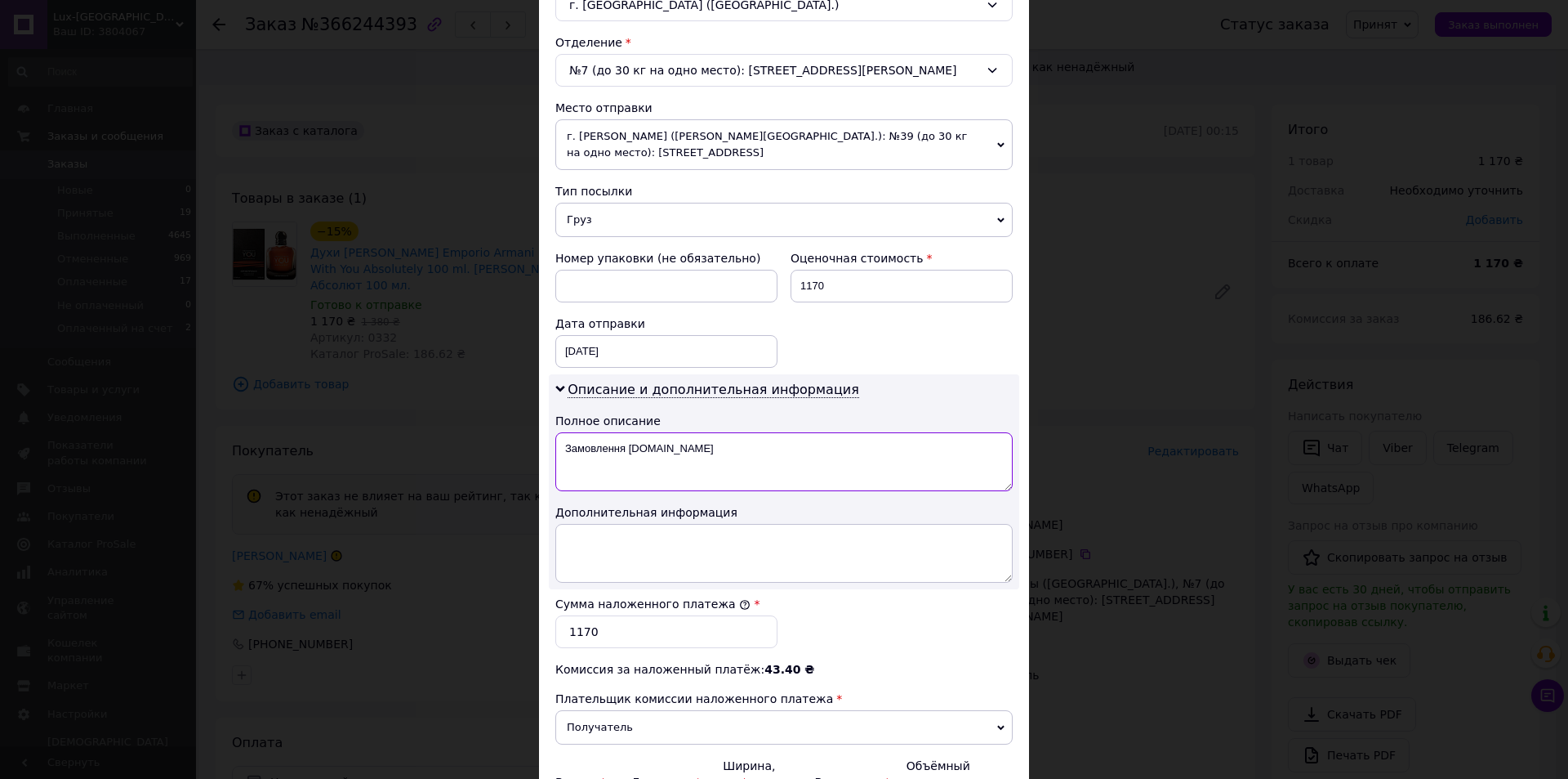
drag, startPoint x: 558, startPoint y: 457, endPoint x: 956, endPoint y: 451, distance: 398.0
click at [948, 455] on textarea "Замовлення [DOMAIN_NAME]" at bounding box center [784, 462] width 457 height 59
type textarea "<"
type textarea "L Absolutely 100 ml."
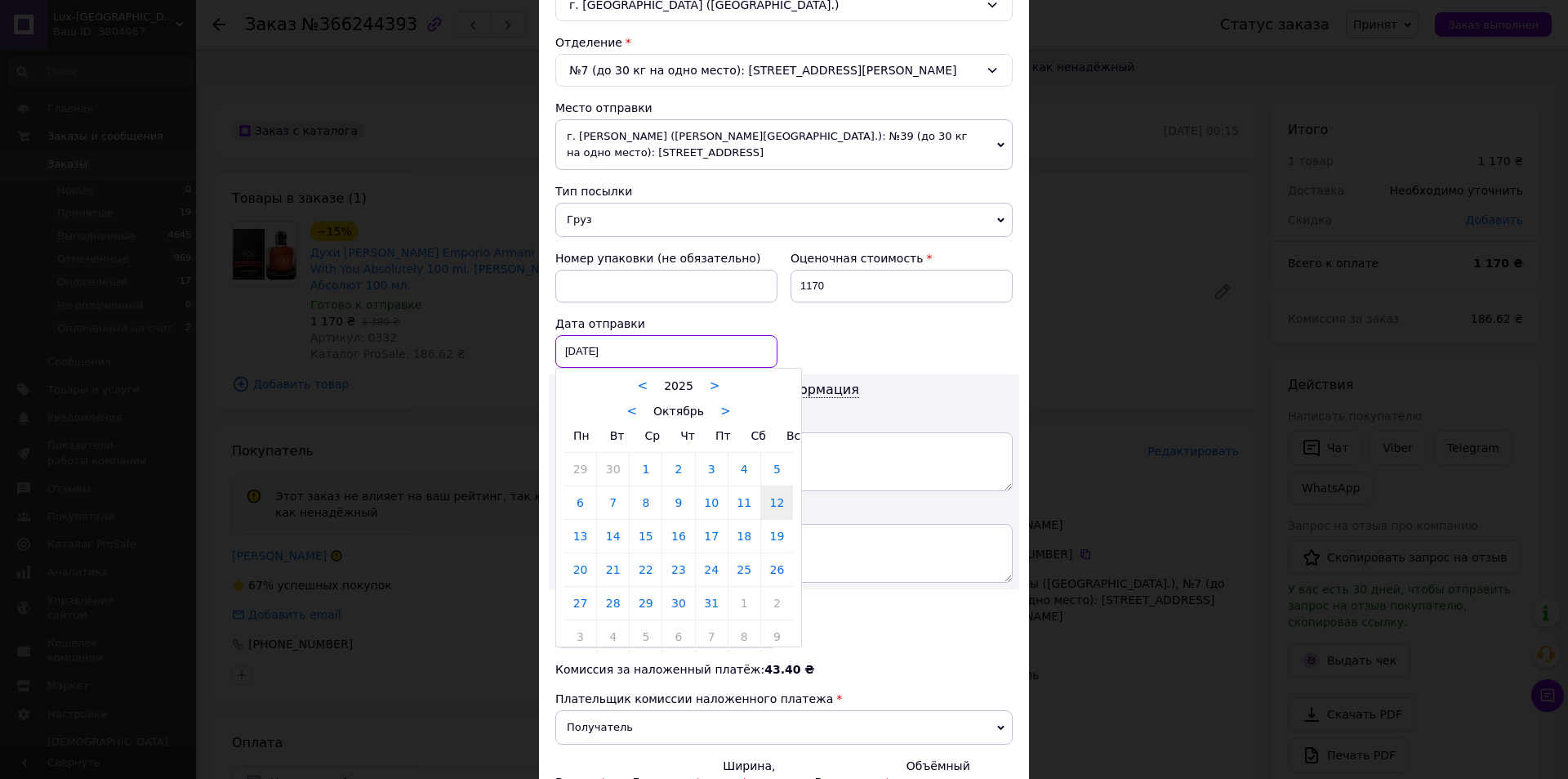
click at [756, 361] on div "[DATE] < 2025 > < Октябрь > Пн Вт Ср Чт Пт Сб Вс 29 30 1 2 3 4 5 6 7 8 9 10 11 …" at bounding box center [666, 351] width 222 height 33
click at [588, 541] on link "13" at bounding box center [580, 536] width 32 height 33
type input "[DATE]"
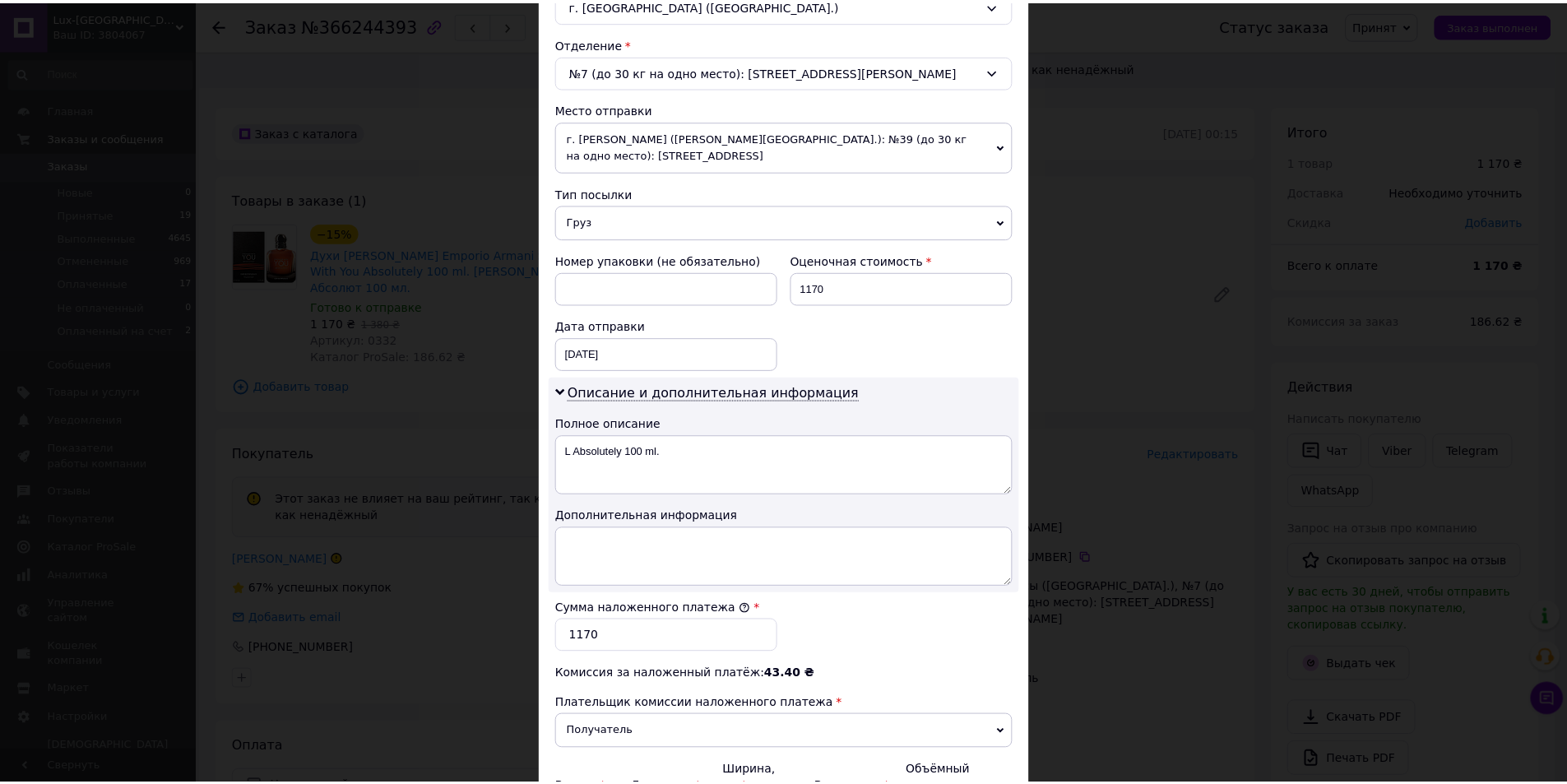
scroll to position [672, 0]
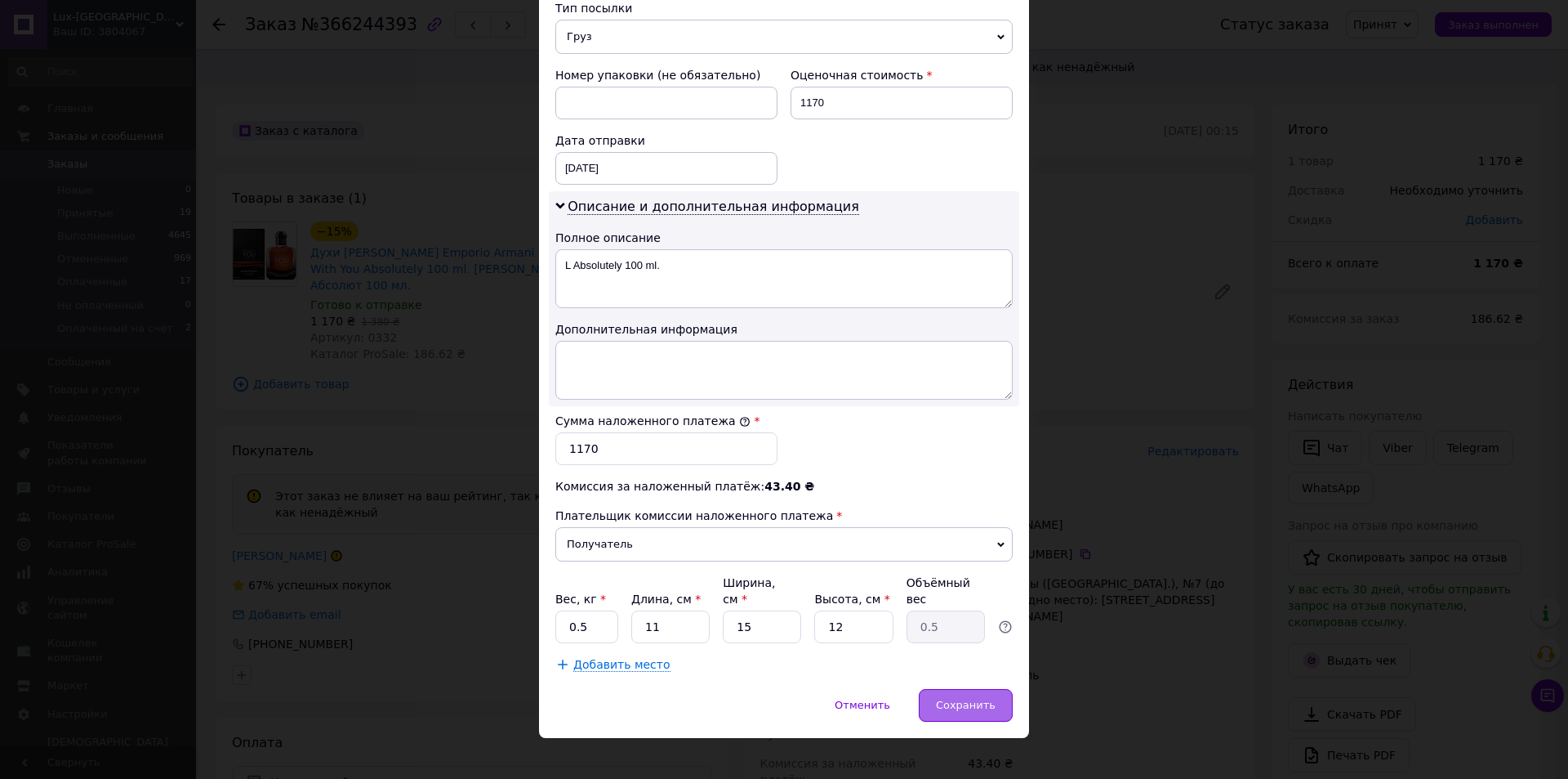
click at [962, 699] on span "Сохранить" at bounding box center [965, 705] width 60 height 13
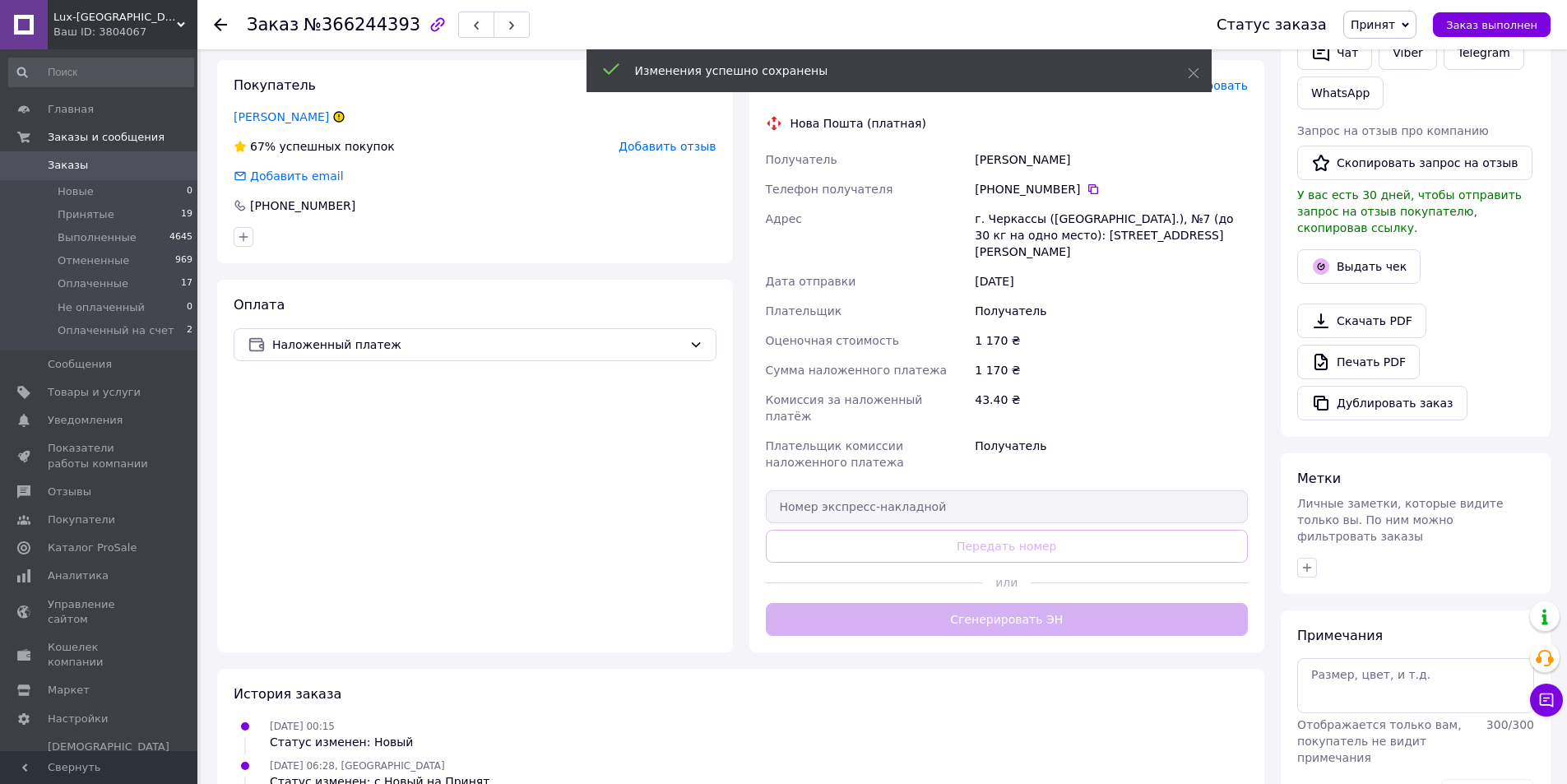
scroll to position [290, 0]
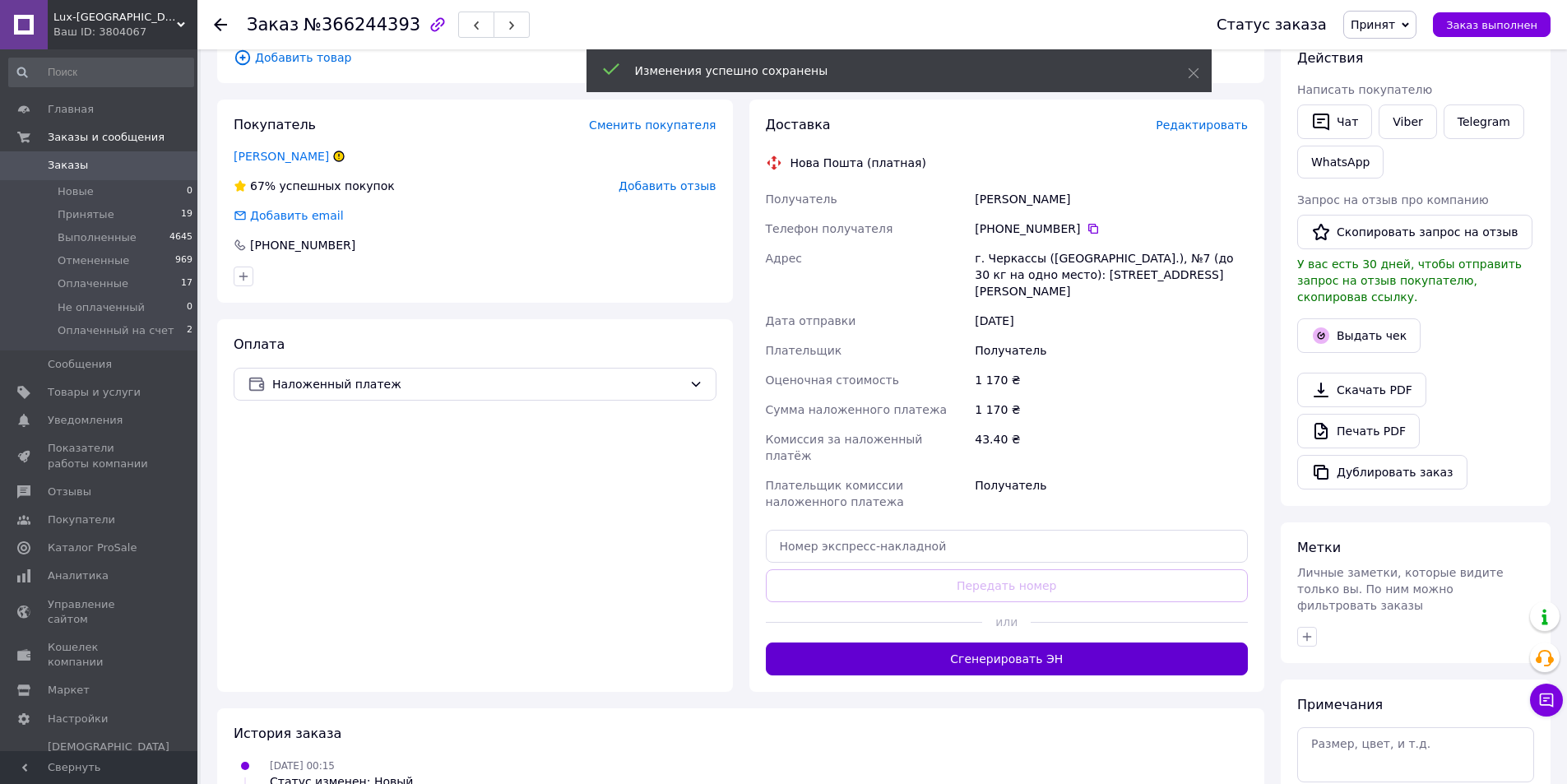
click at [1029, 642] on button "Сгенерировать ЭН" at bounding box center [1007, 658] width 483 height 33
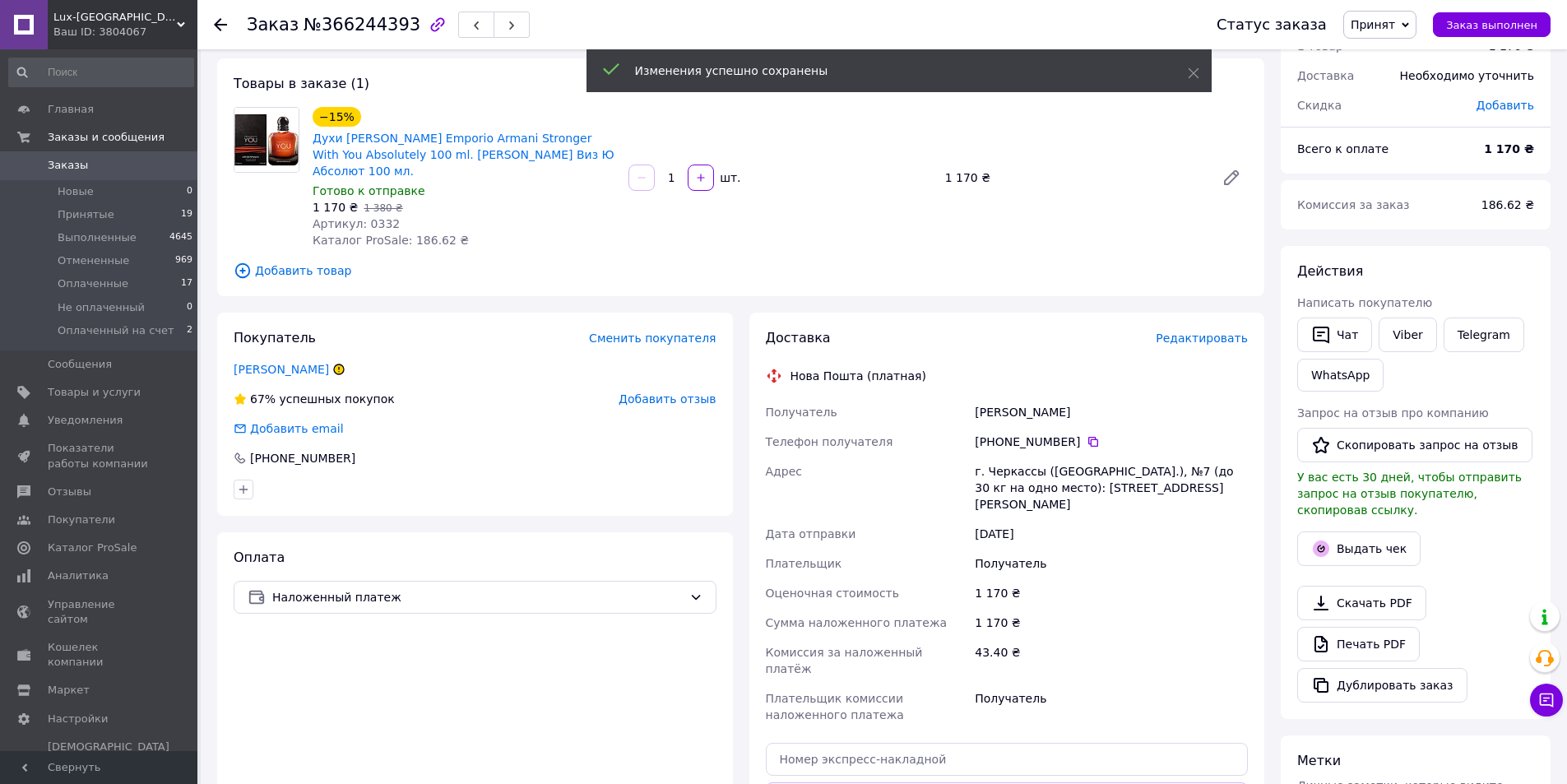
scroll to position [0, 0]
